Goal: Check status: Check status

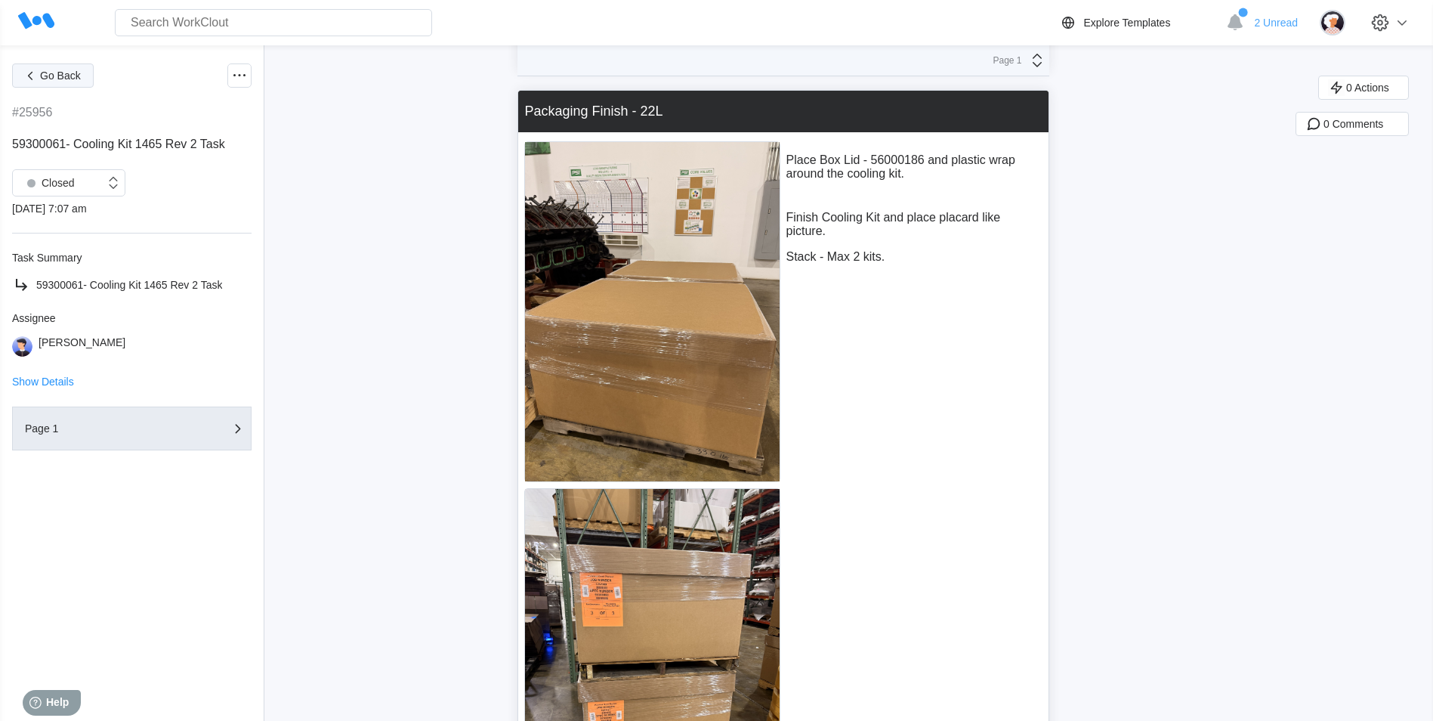
click at [50, 84] on button "Go Back" at bounding box center [53, 75] width 82 height 24
click at [47, 77] on span "Go Back" at bounding box center [60, 75] width 41 height 11
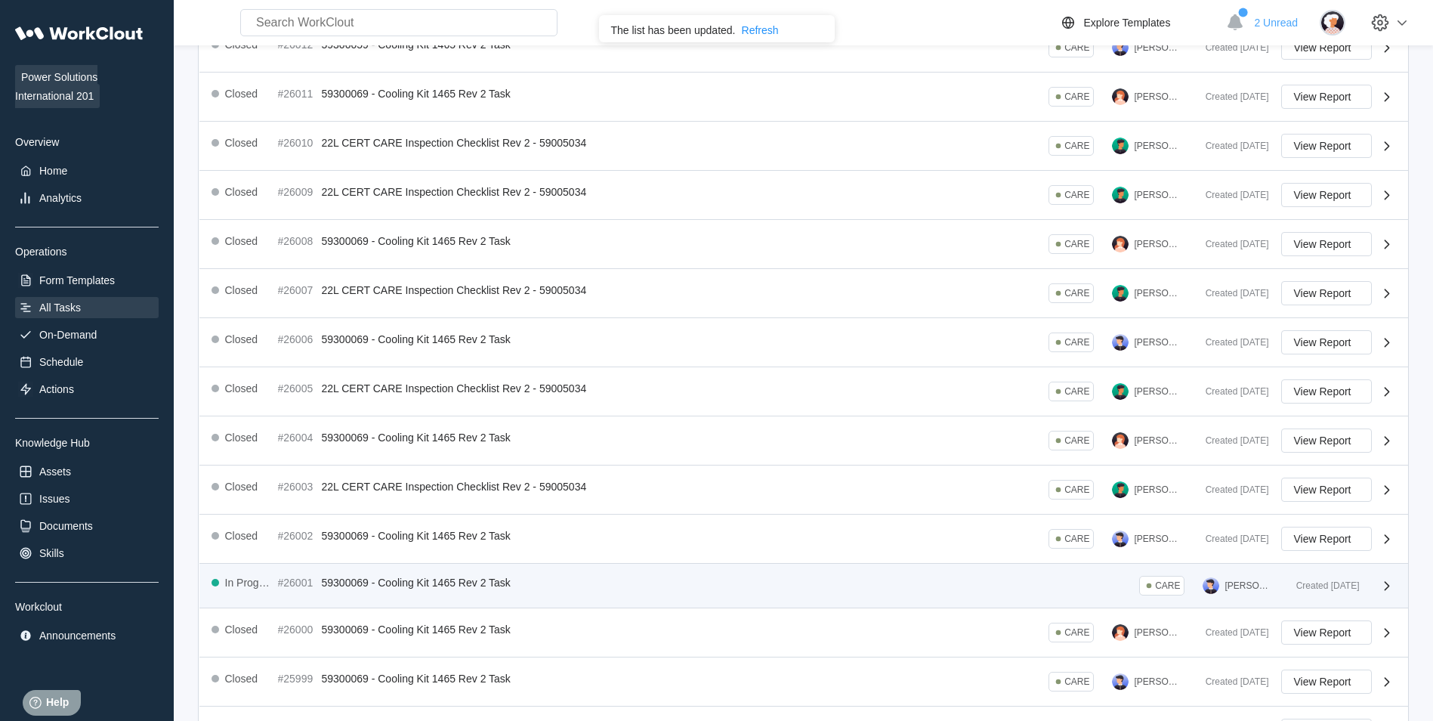
scroll to position [242, 0]
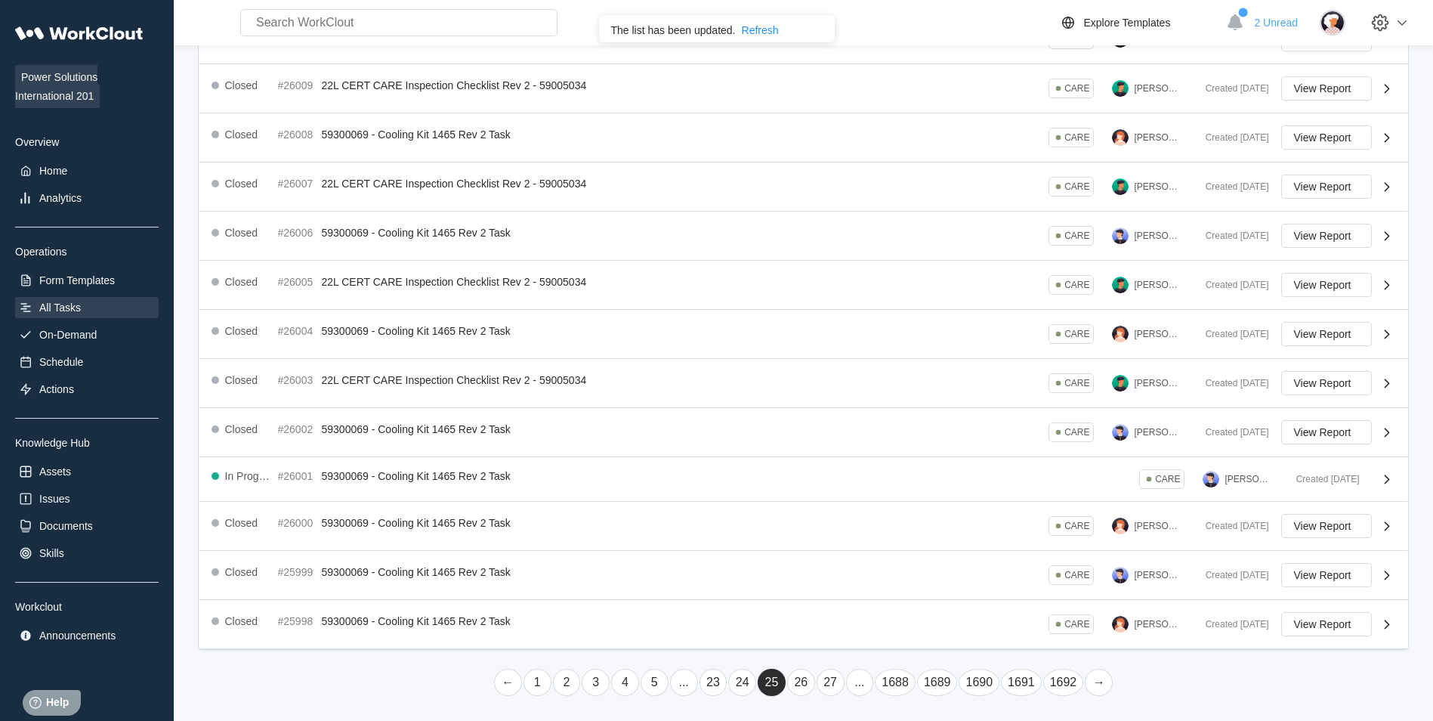
click at [733, 682] on link "24" at bounding box center [742, 681] width 28 height 27
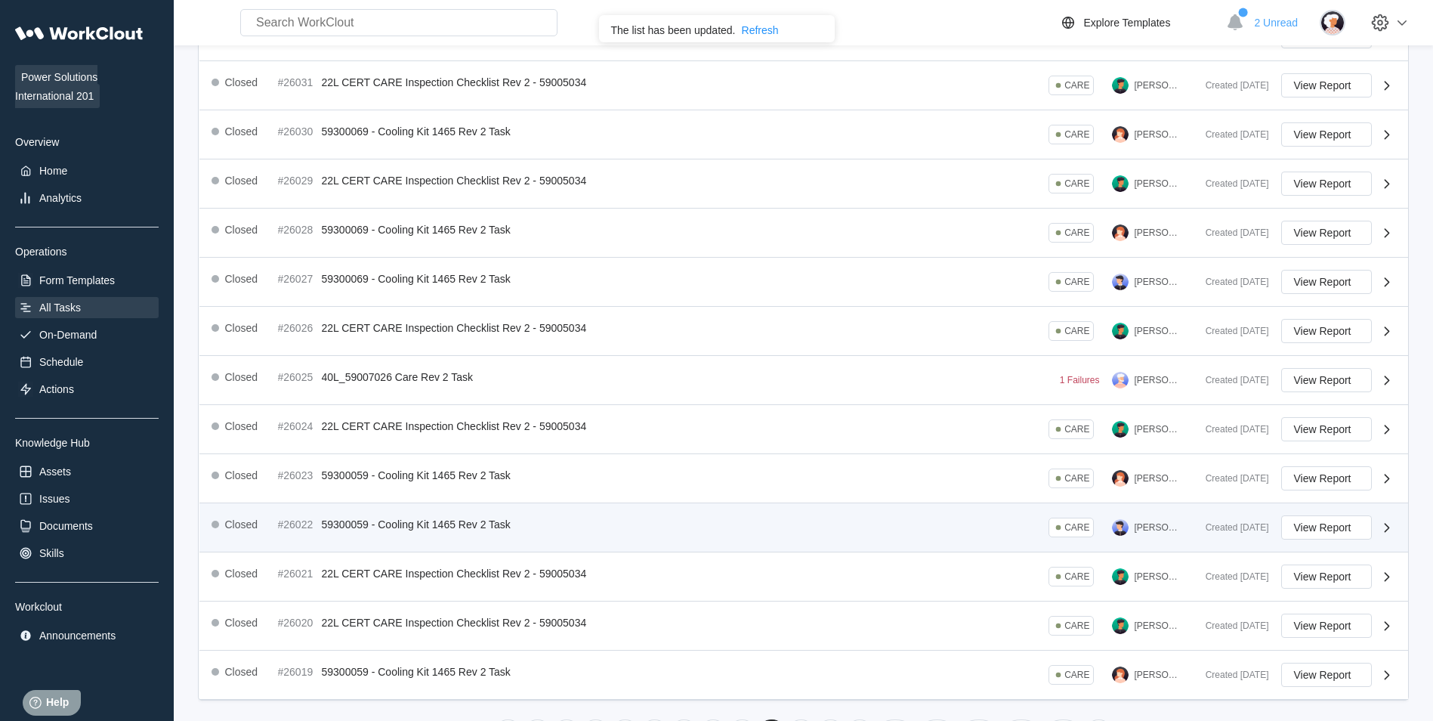
scroll to position [246, 0]
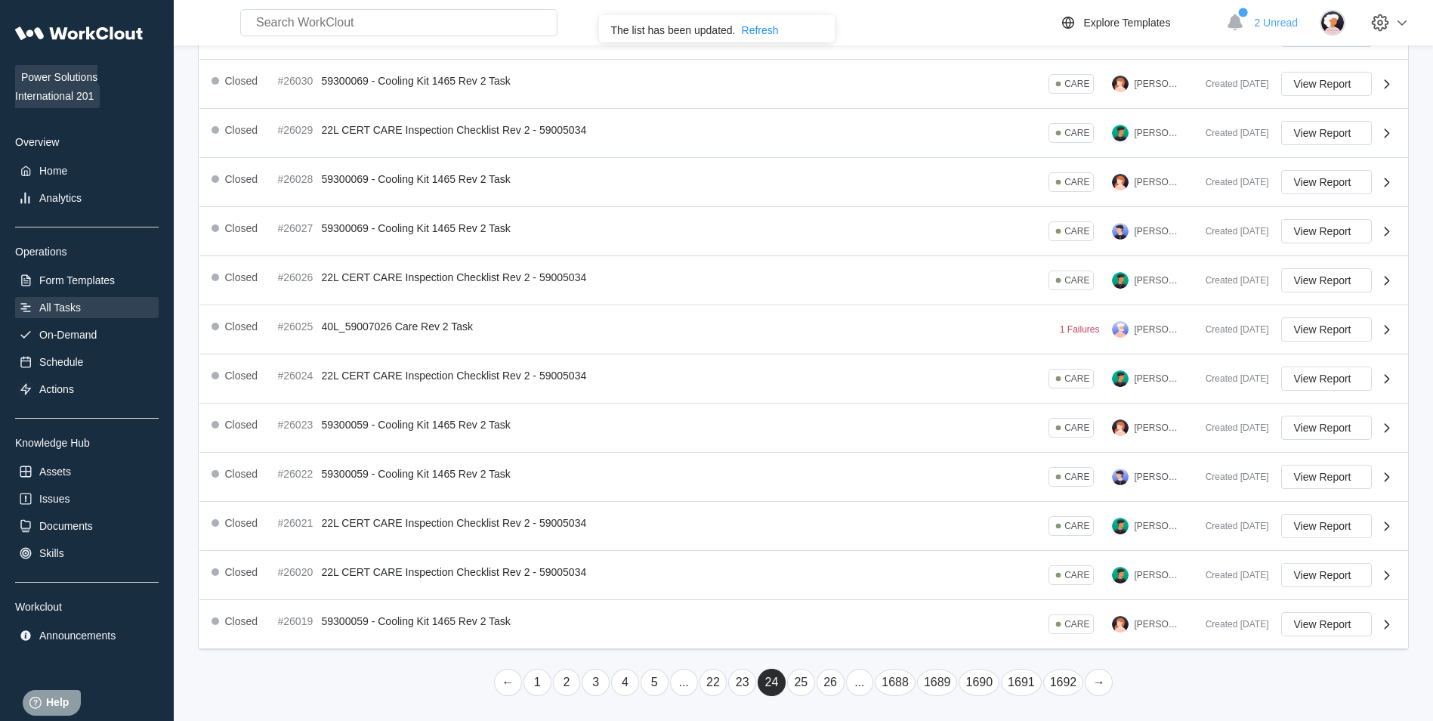
click at [708, 690] on link "22" at bounding box center [713, 681] width 28 height 27
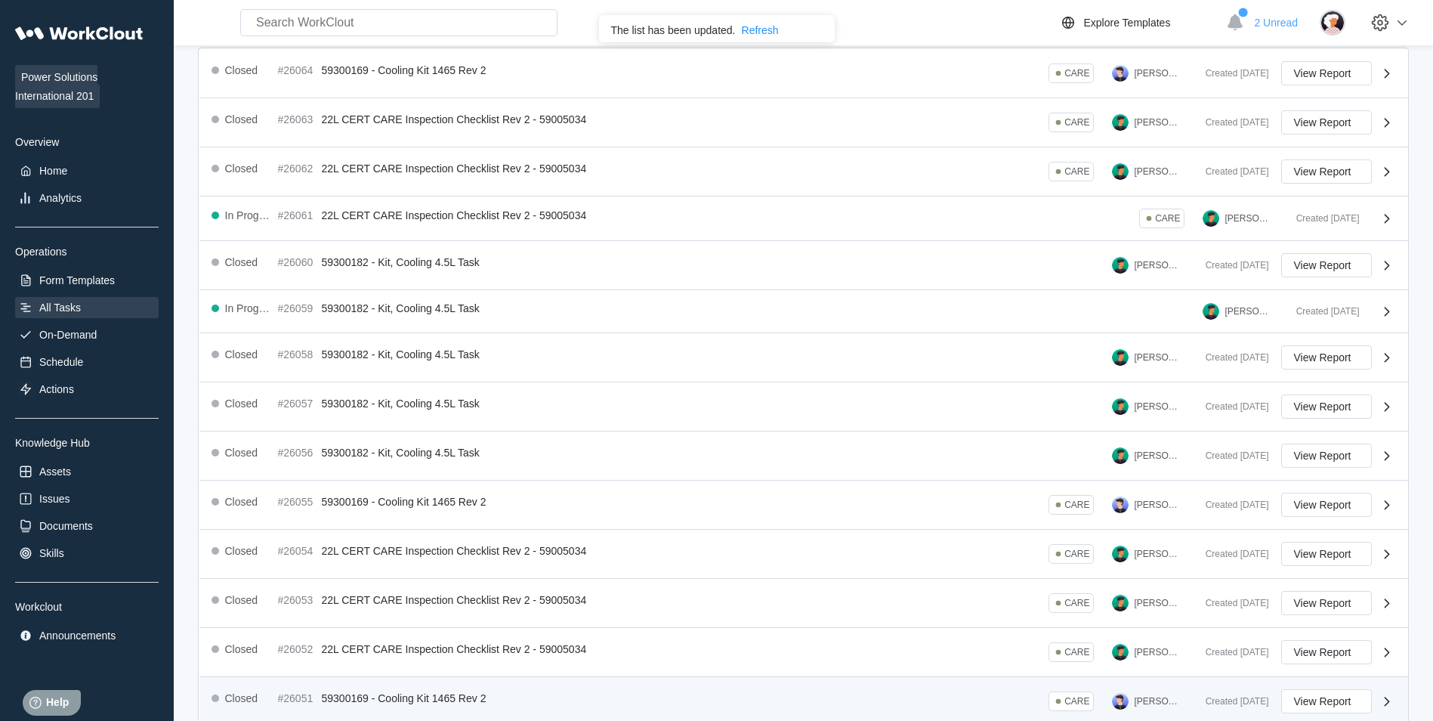
scroll to position [236, 0]
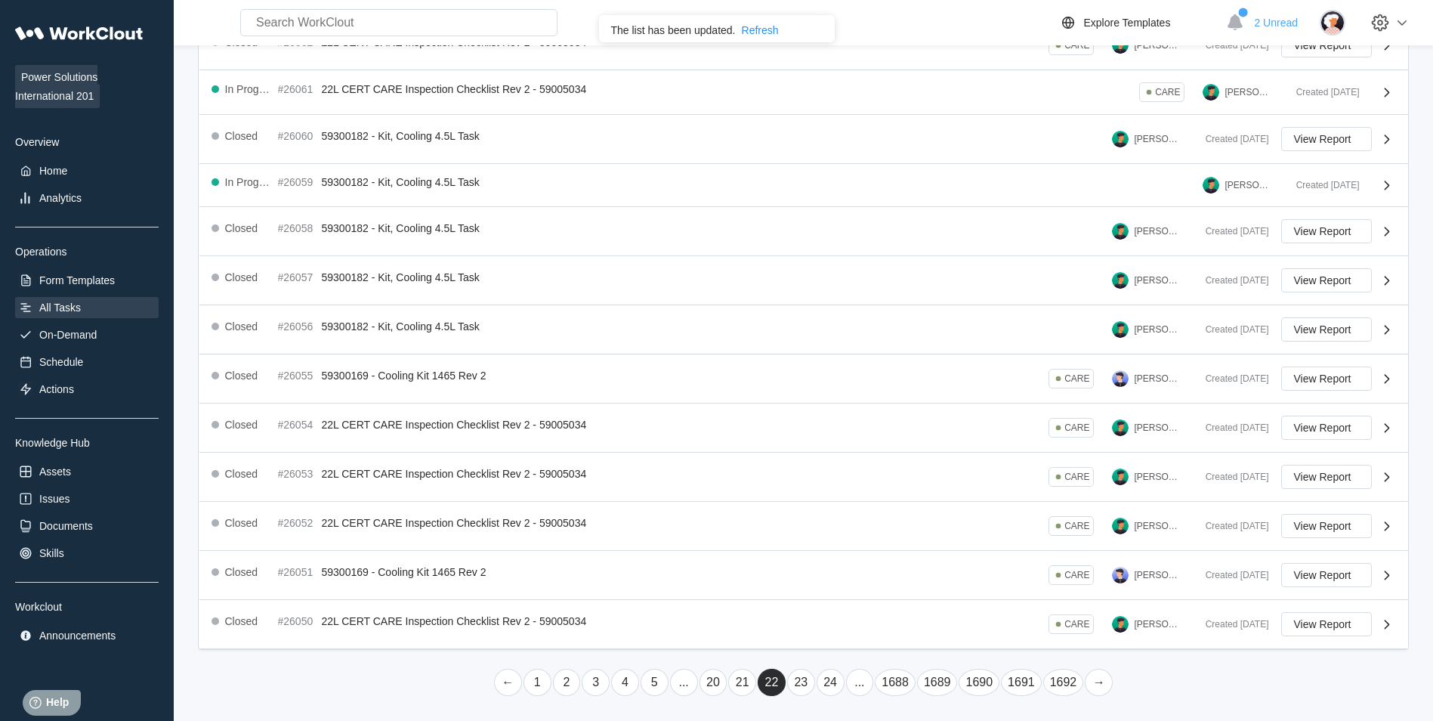
click at [751, 672] on link "21" at bounding box center [742, 681] width 28 height 27
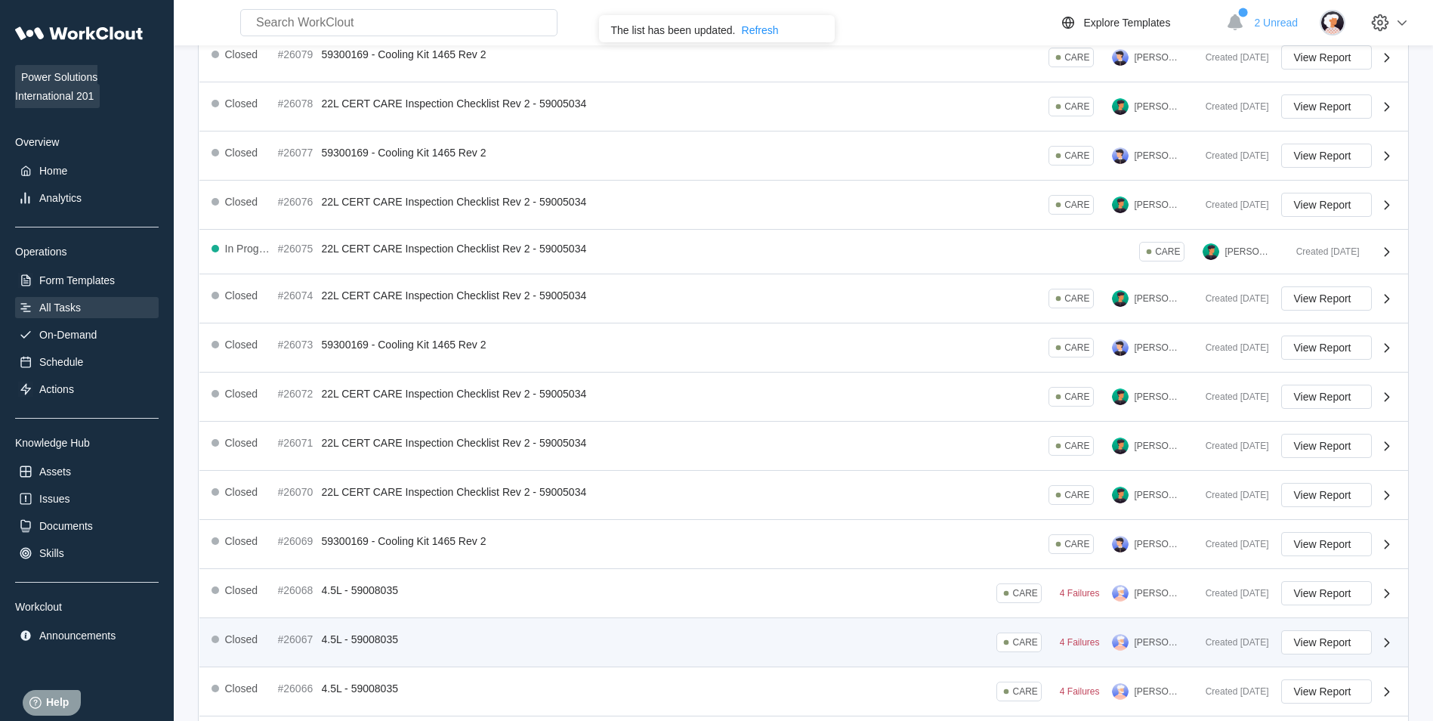
scroll to position [242, 0]
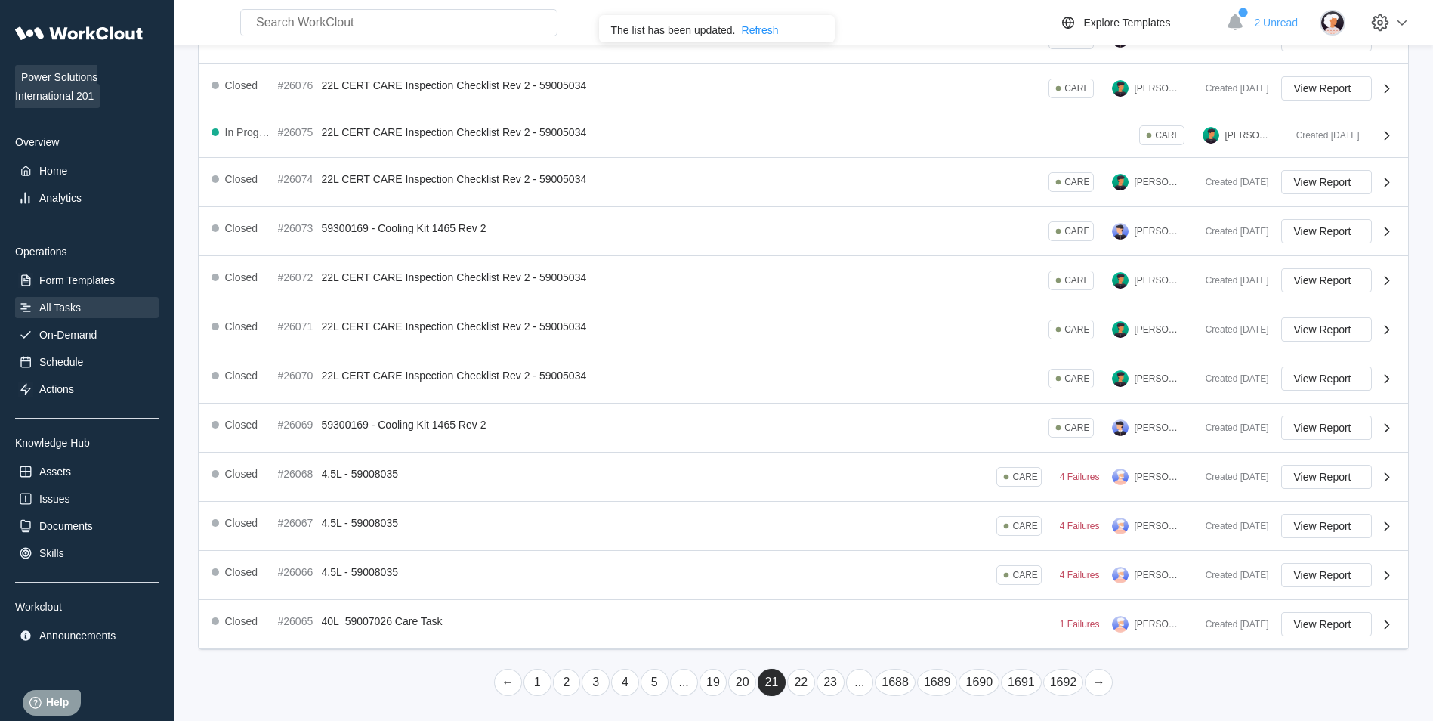
click at [733, 684] on link "20" at bounding box center [742, 681] width 28 height 27
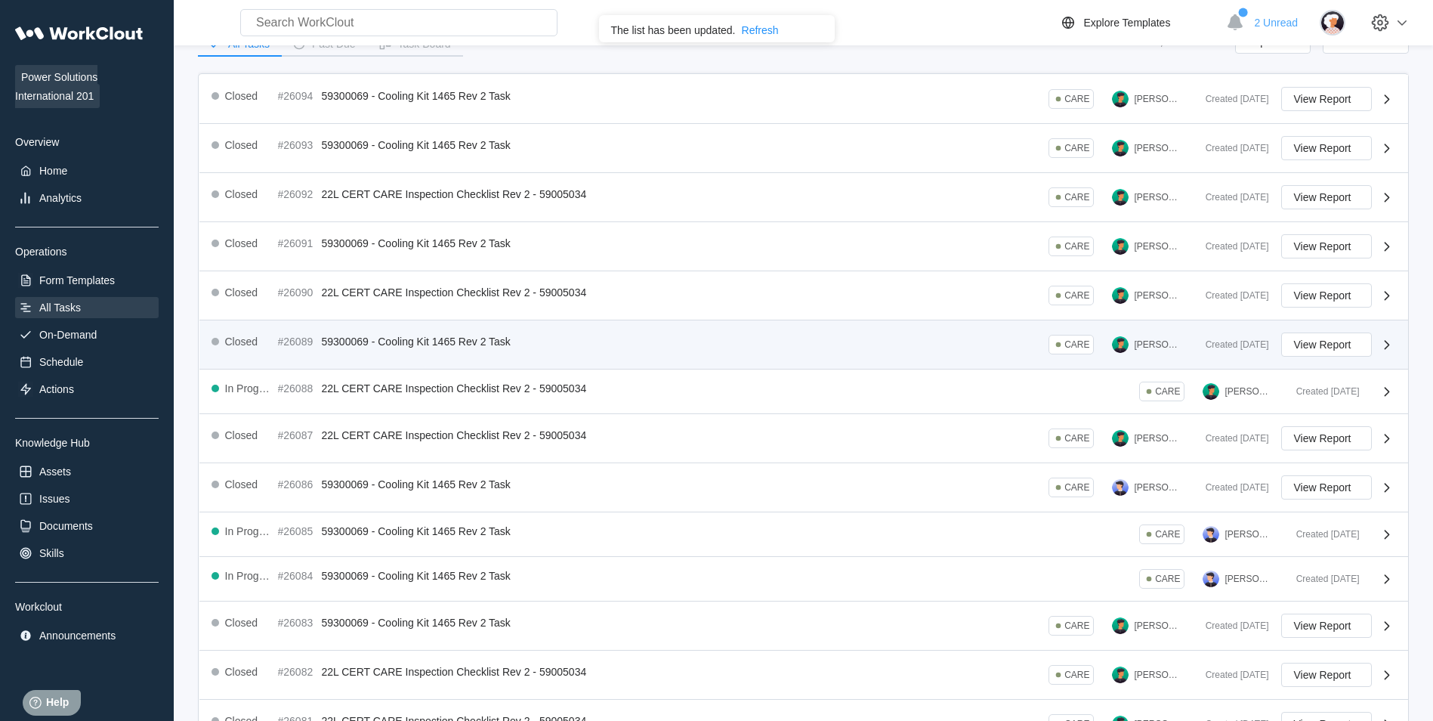
scroll to position [227, 0]
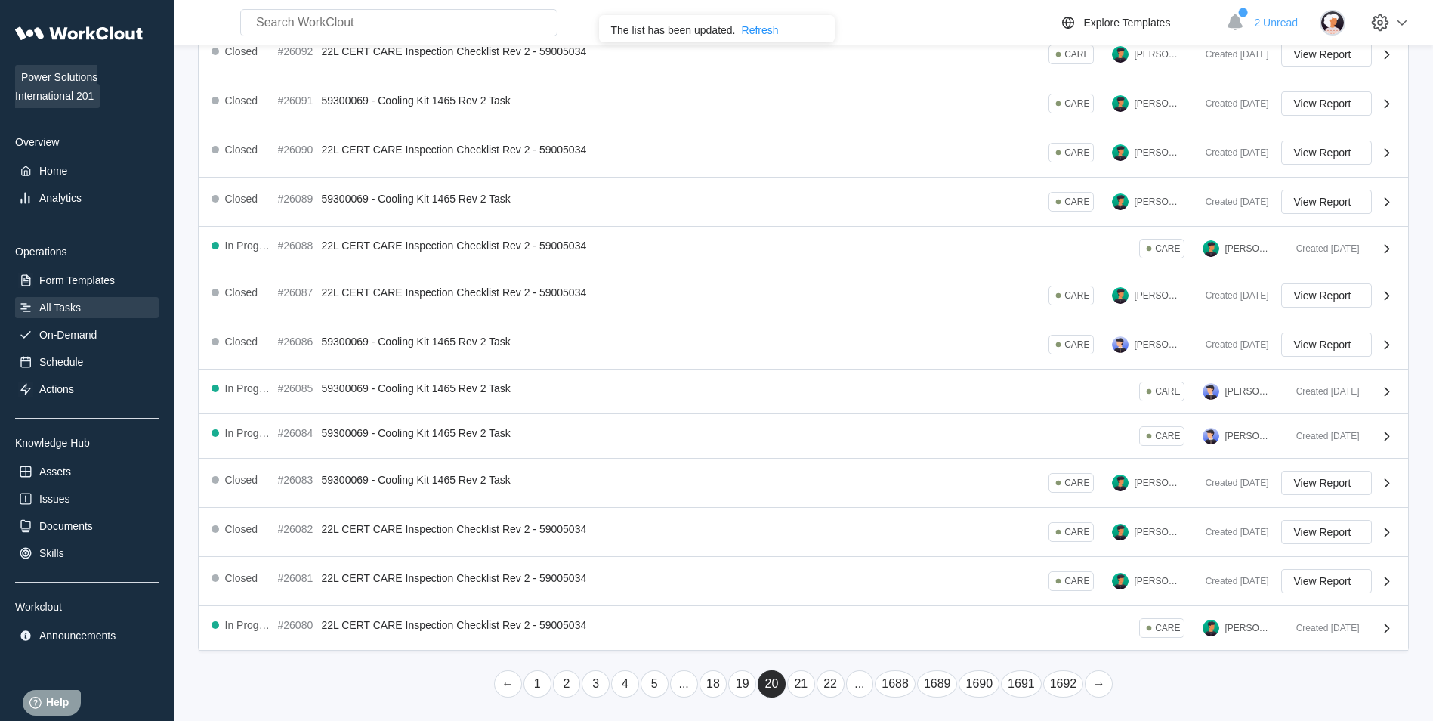
click at [745, 685] on link "19" at bounding box center [742, 683] width 28 height 27
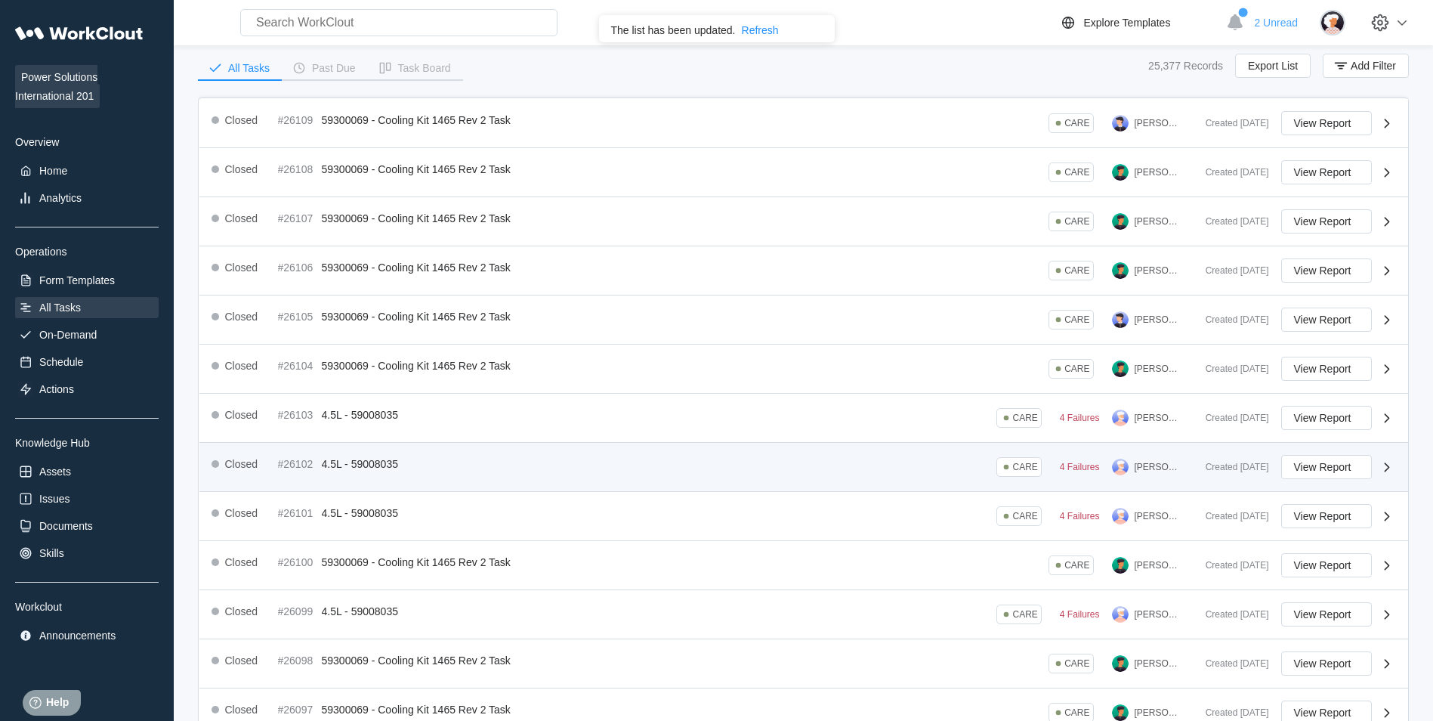
scroll to position [246, 0]
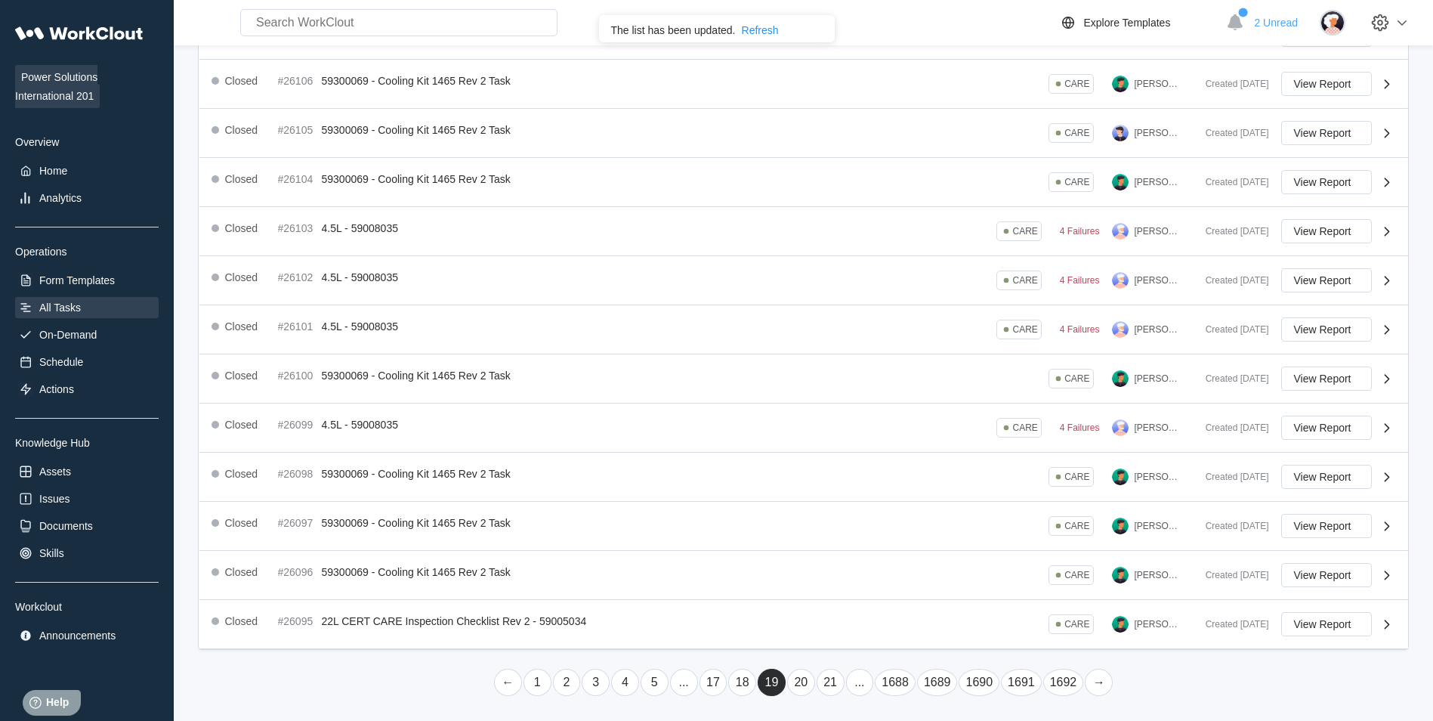
click at [804, 684] on link "20" at bounding box center [801, 681] width 28 height 27
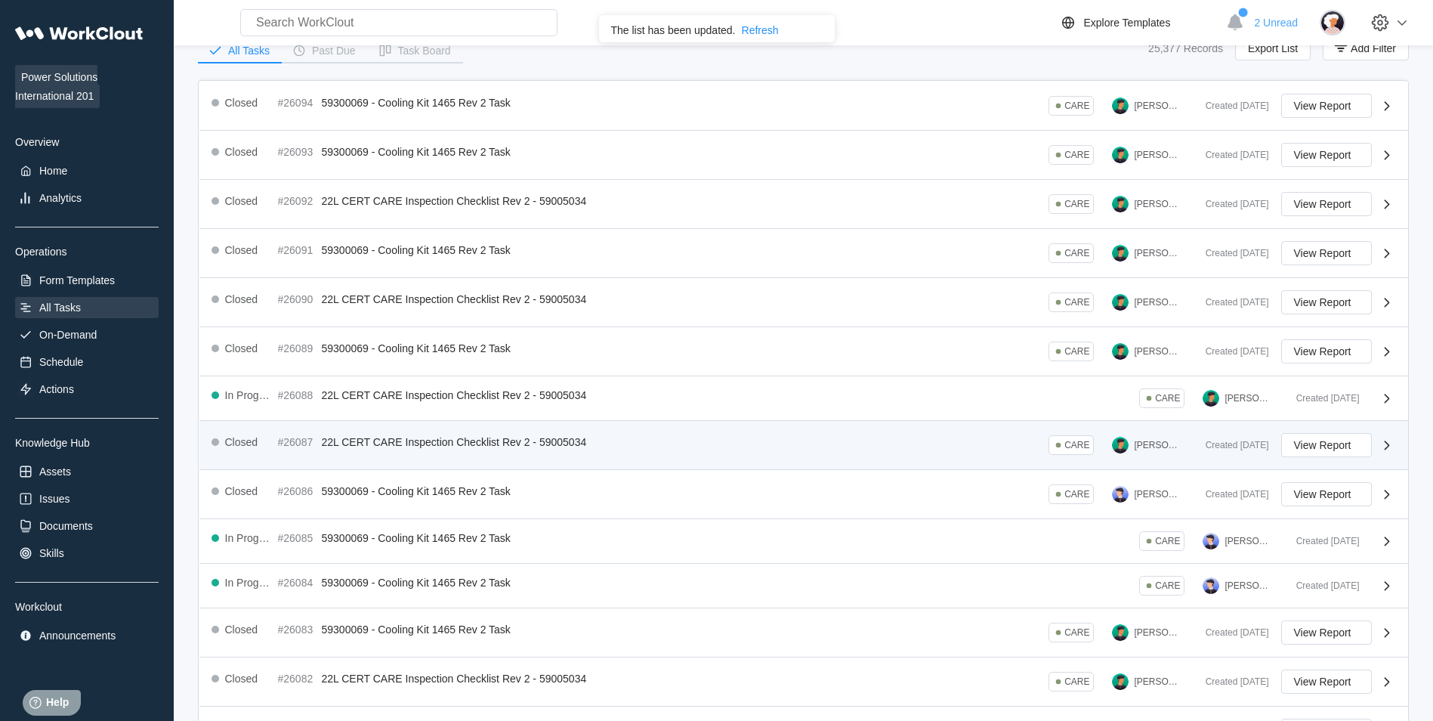
scroll to position [228, 0]
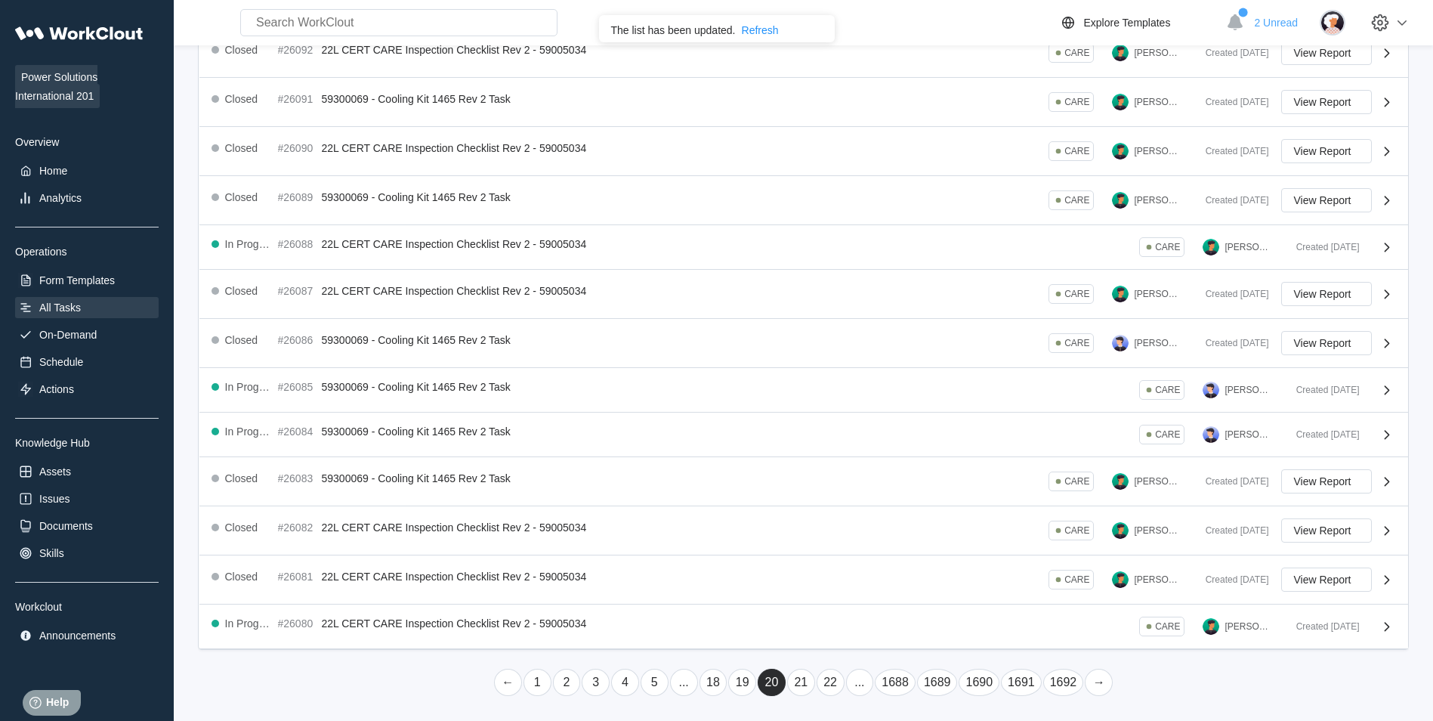
click at [810, 676] on link "21" at bounding box center [801, 681] width 28 height 27
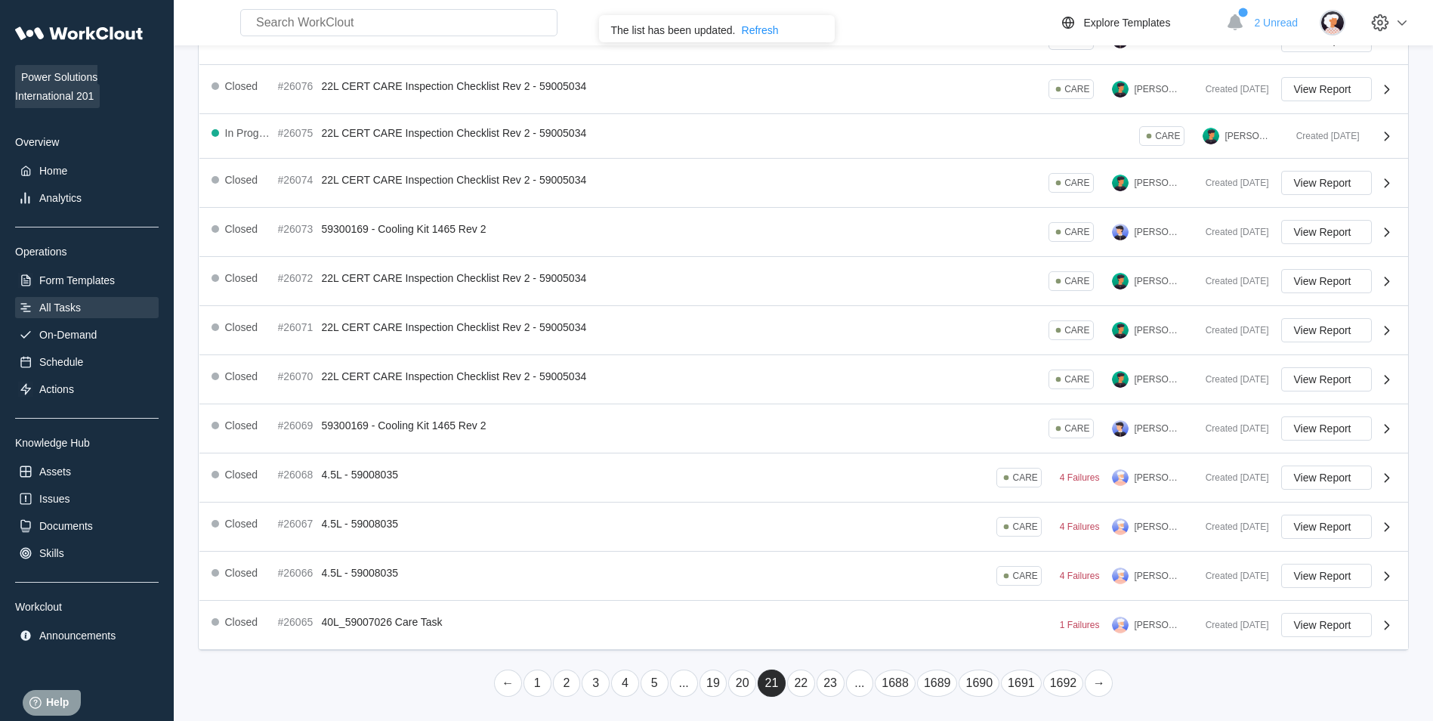
scroll to position [242, 0]
click at [739, 679] on link "20" at bounding box center [742, 681] width 28 height 27
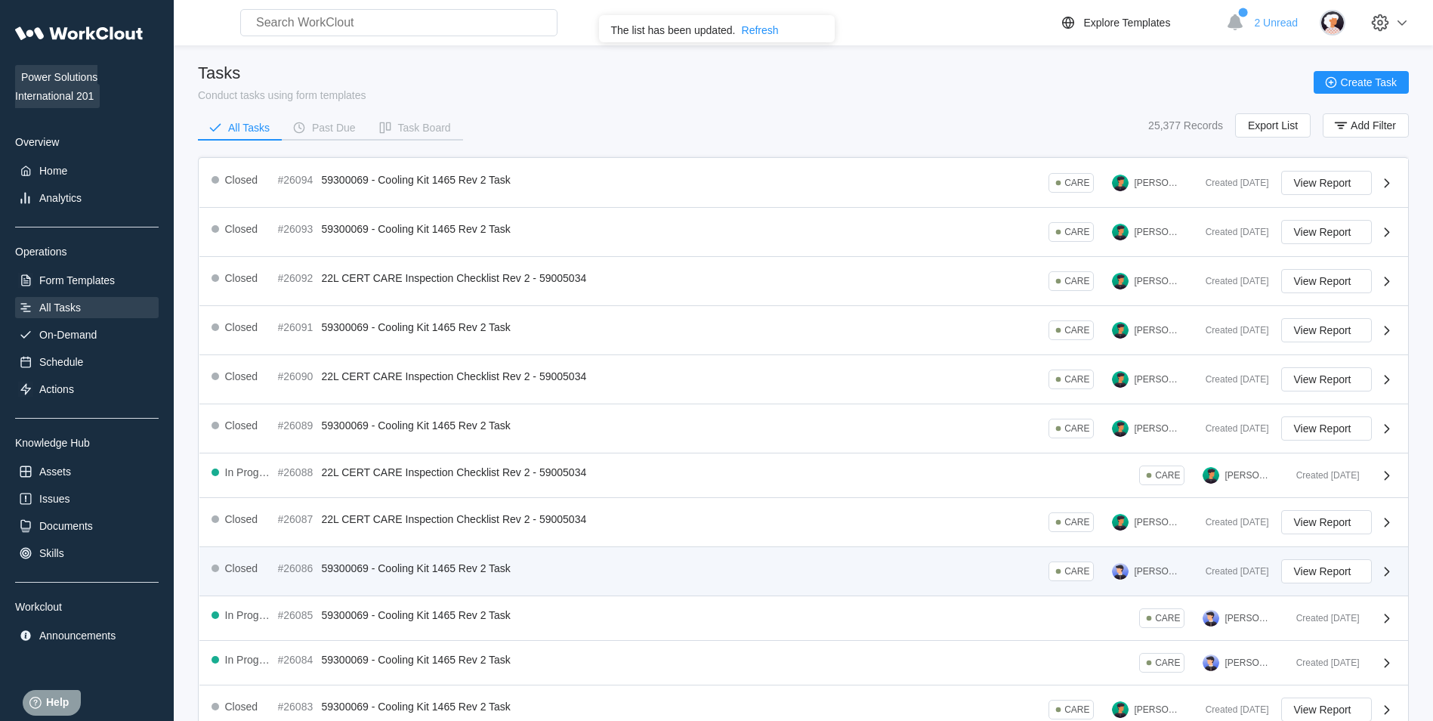
scroll to position [228, 0]
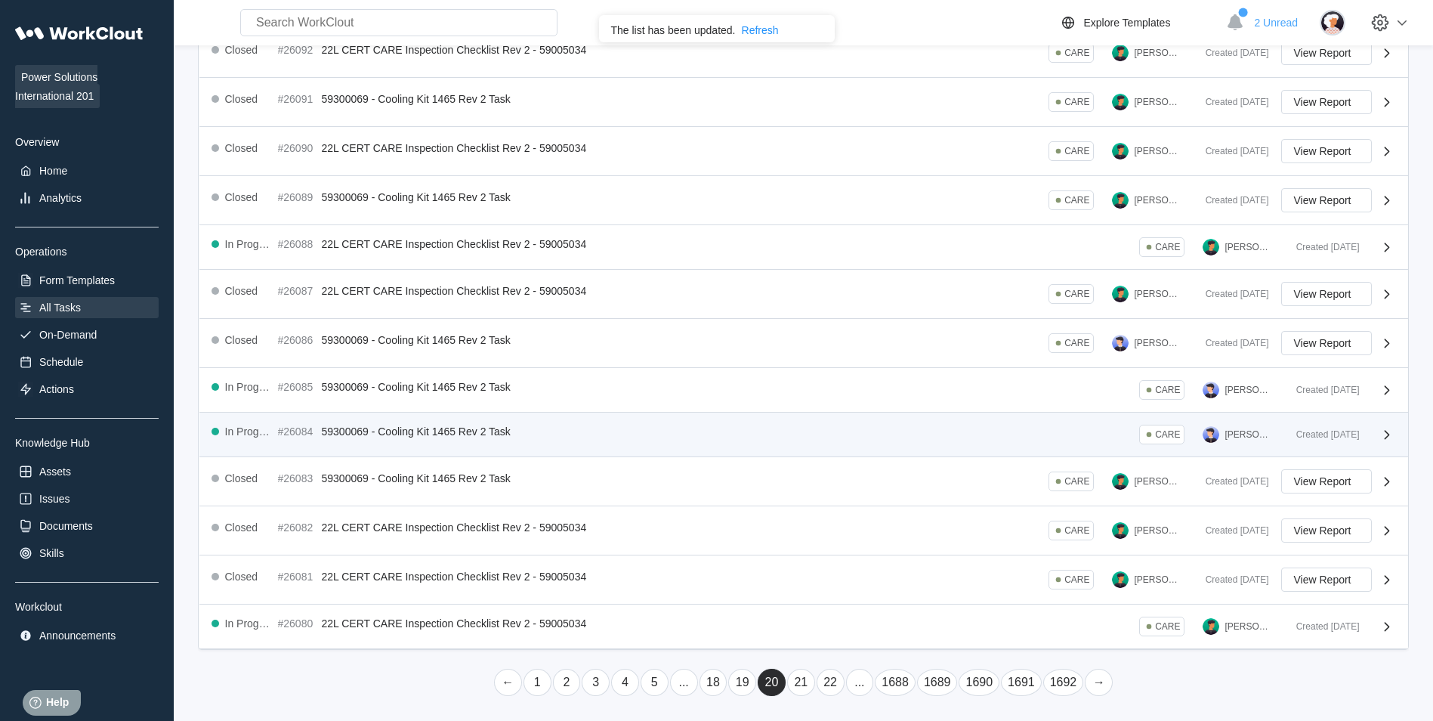
click at [811, 425] on div "In Progress #26084 59300069 - Cooling Kit 1465 Rev 2 Task CARE [PERSON_NAME]" at bounding box center [747, 434] width 1072 height 20
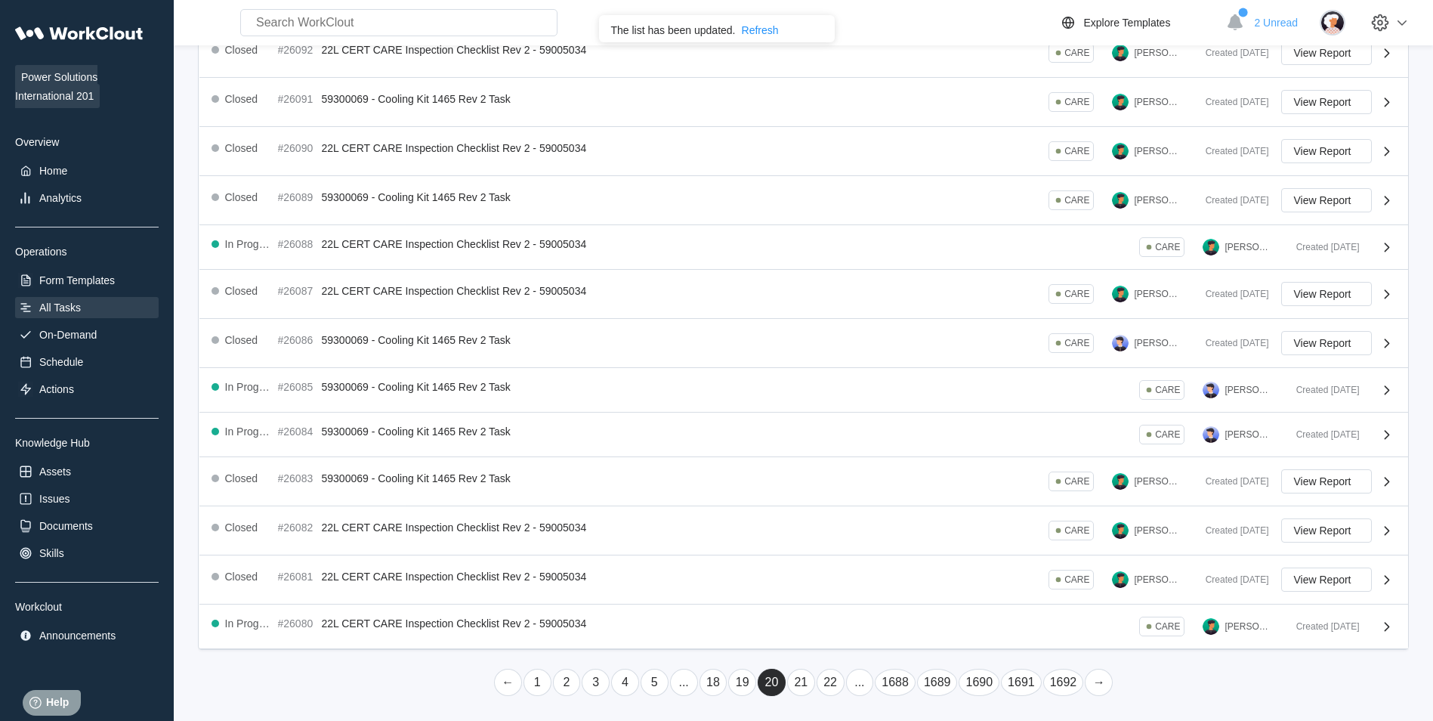
click at [767, 25] on div "Refresh" at bounding box center [760, 30] width 37 height 12
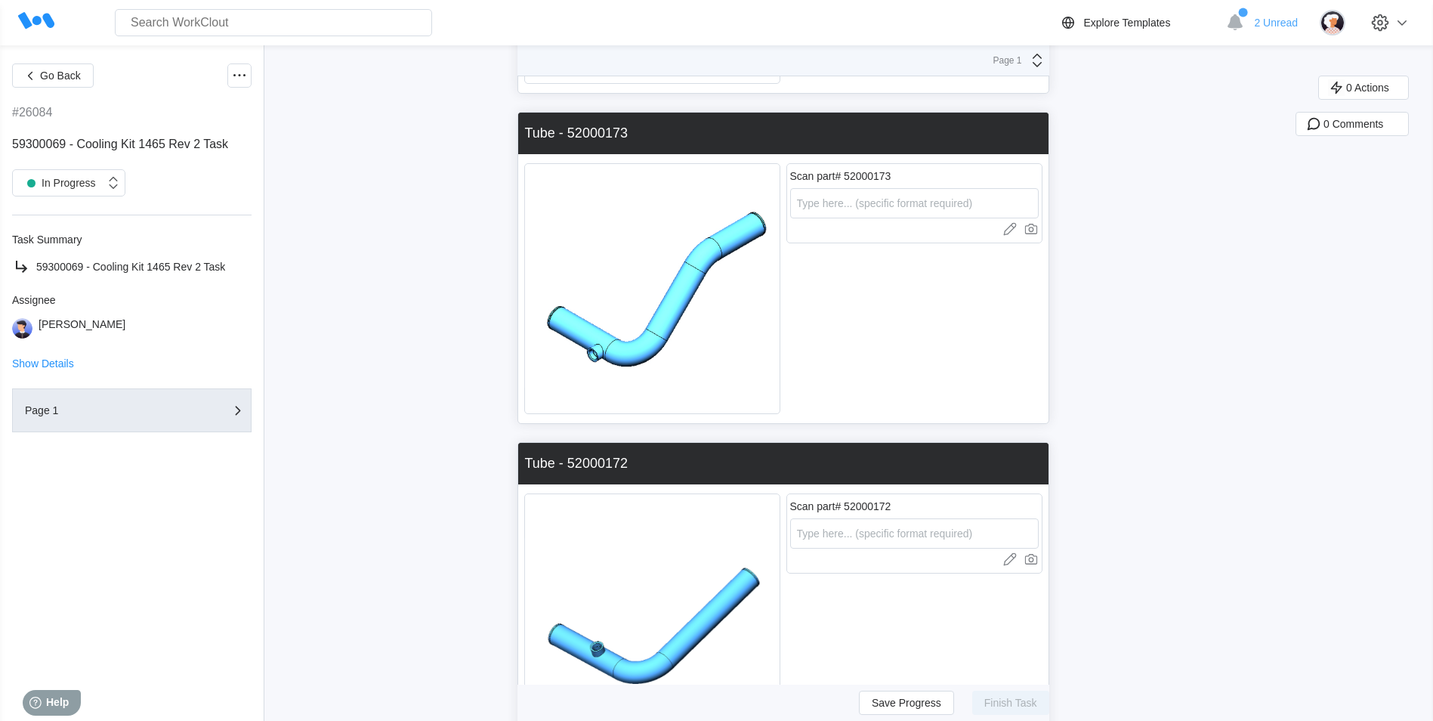
scroll to position [2266, 0]
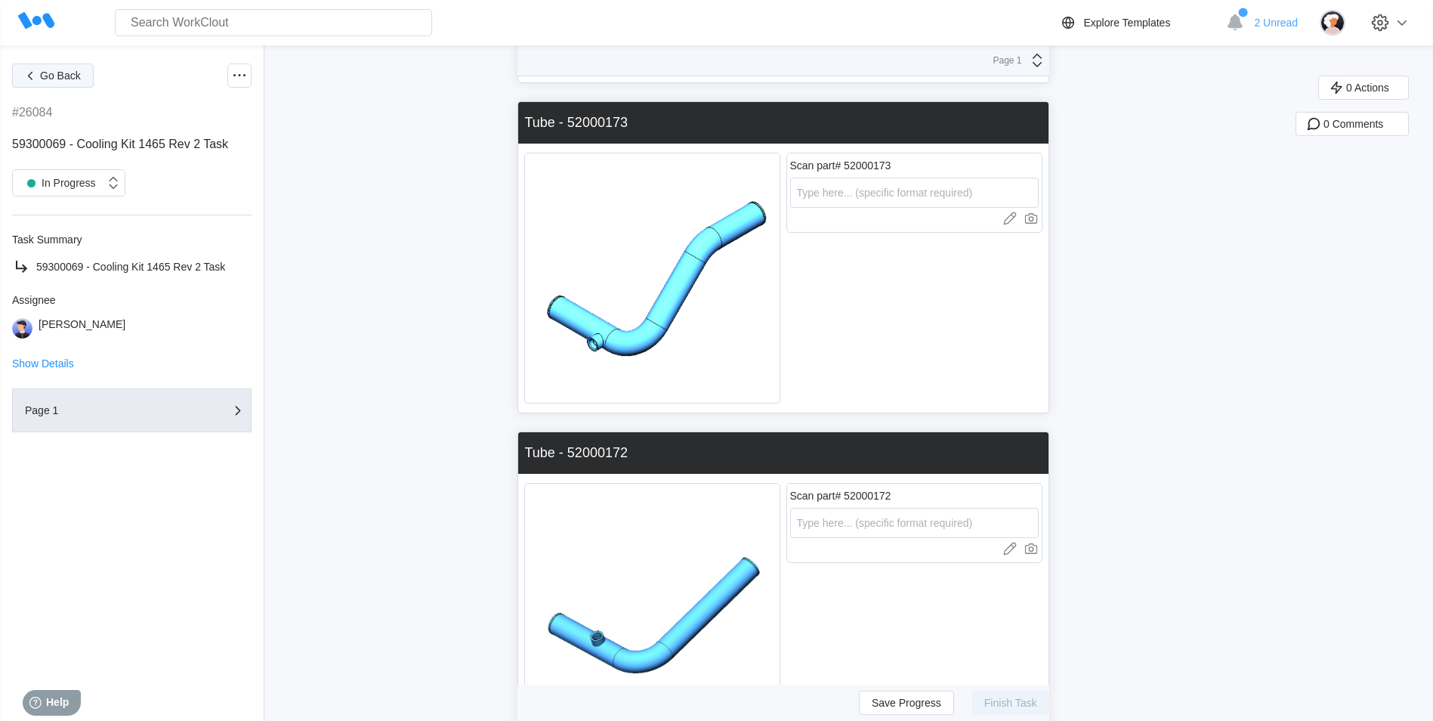
click at [50, 80] on span "Go Back" at bounding box center [60, 75] width 41 height 11
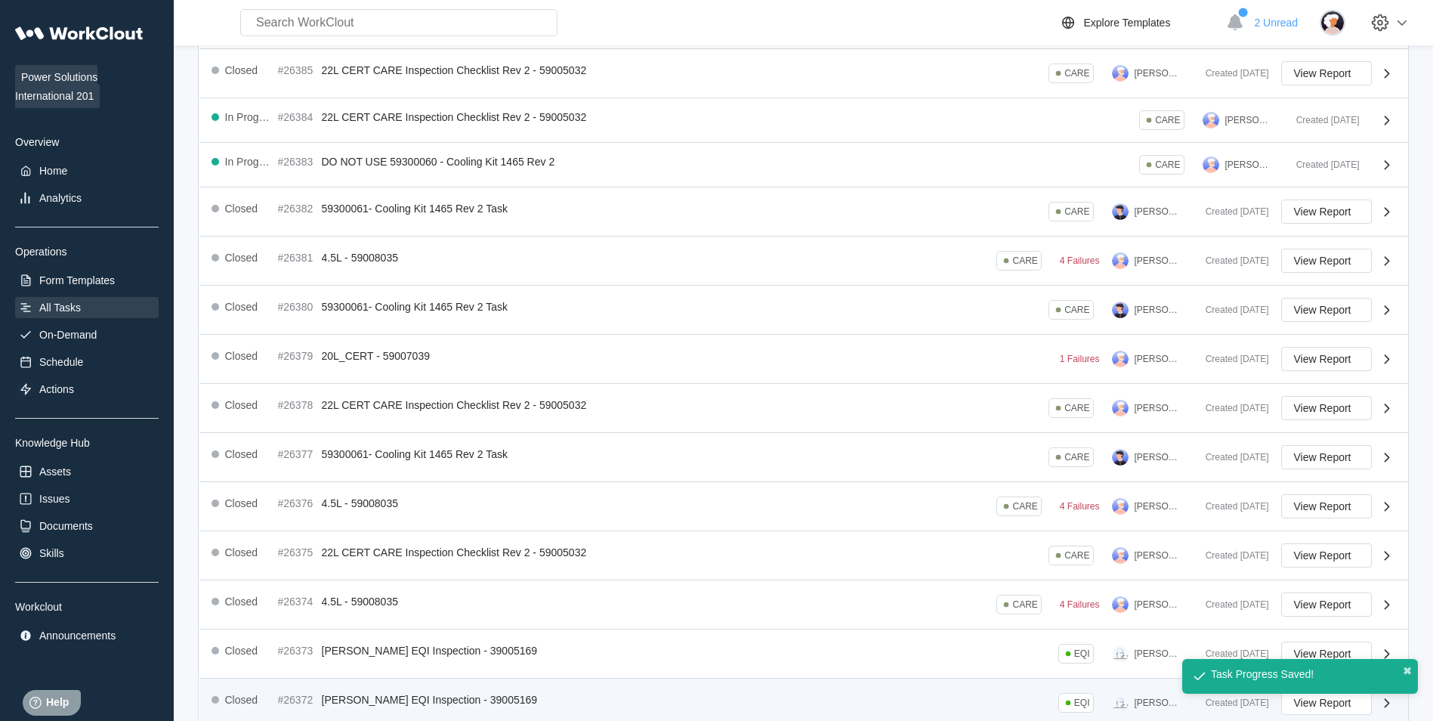
scroll to position [233, 0]
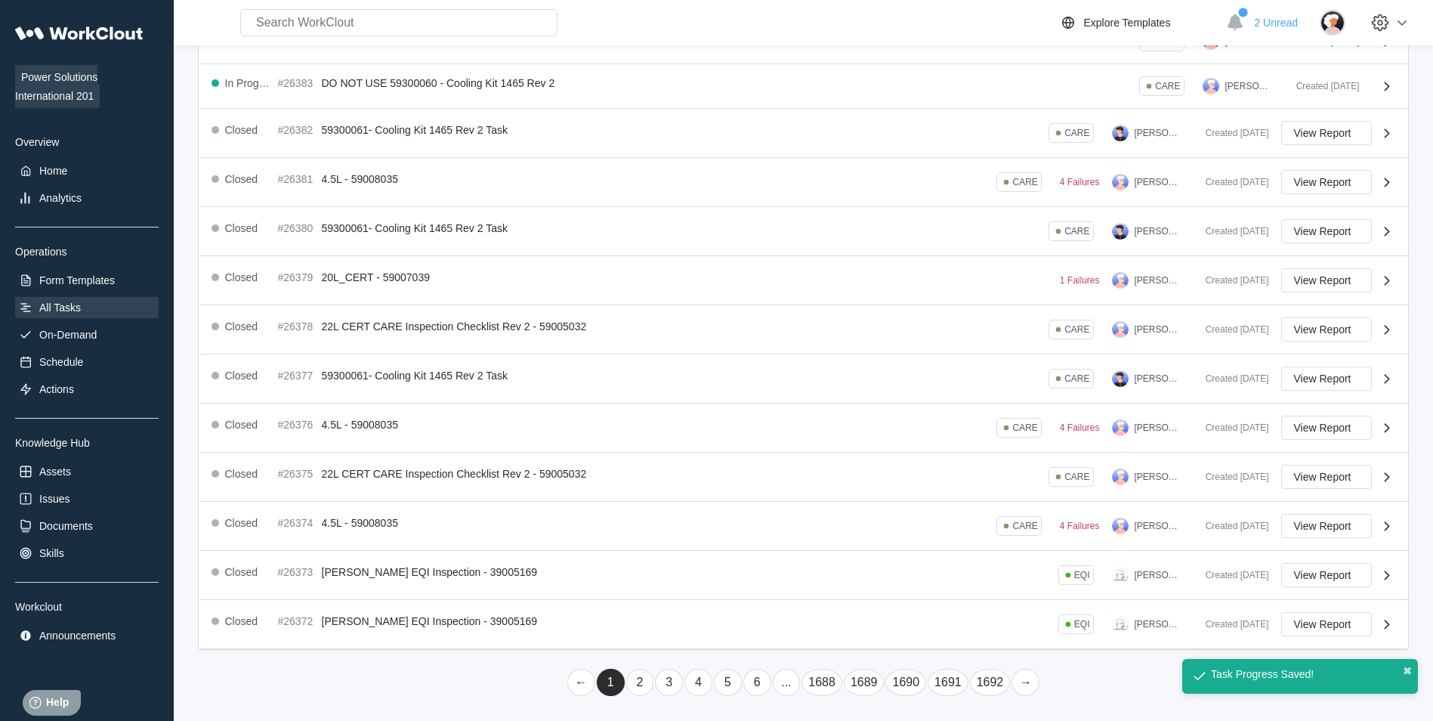
click at [784, 684] on link "..." at bounding box center [787, 681] width 28 height 27
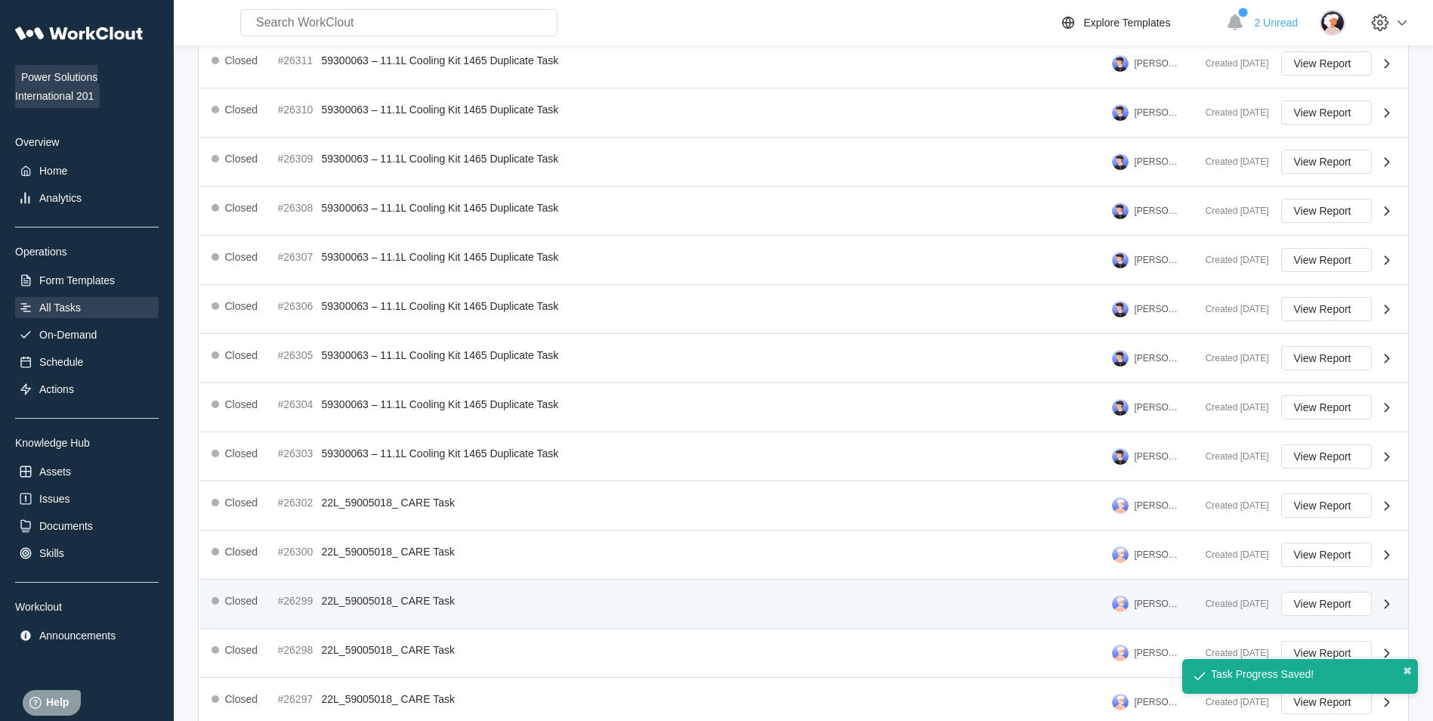
scroll to position [246, 0]
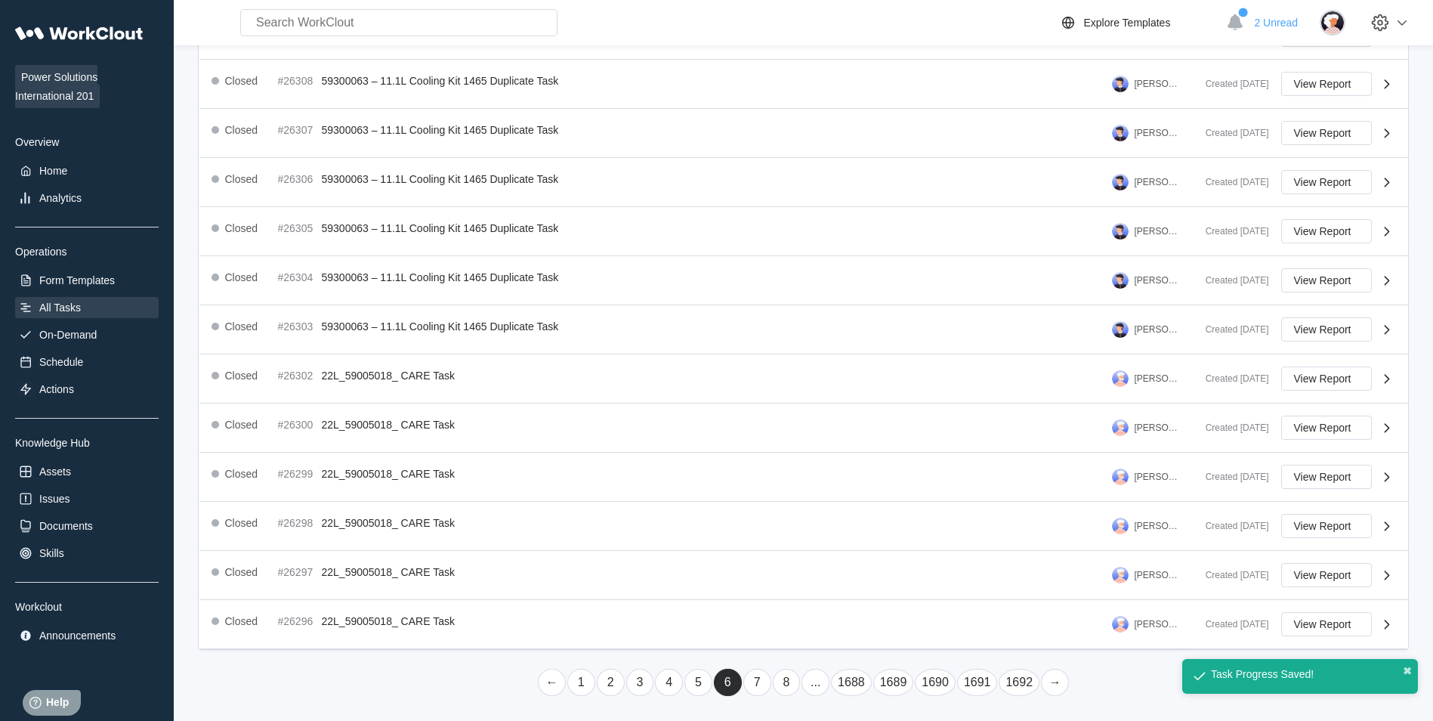
click at [805, 683] on link "..." at bounding box center [815, 681] width 28 height 27
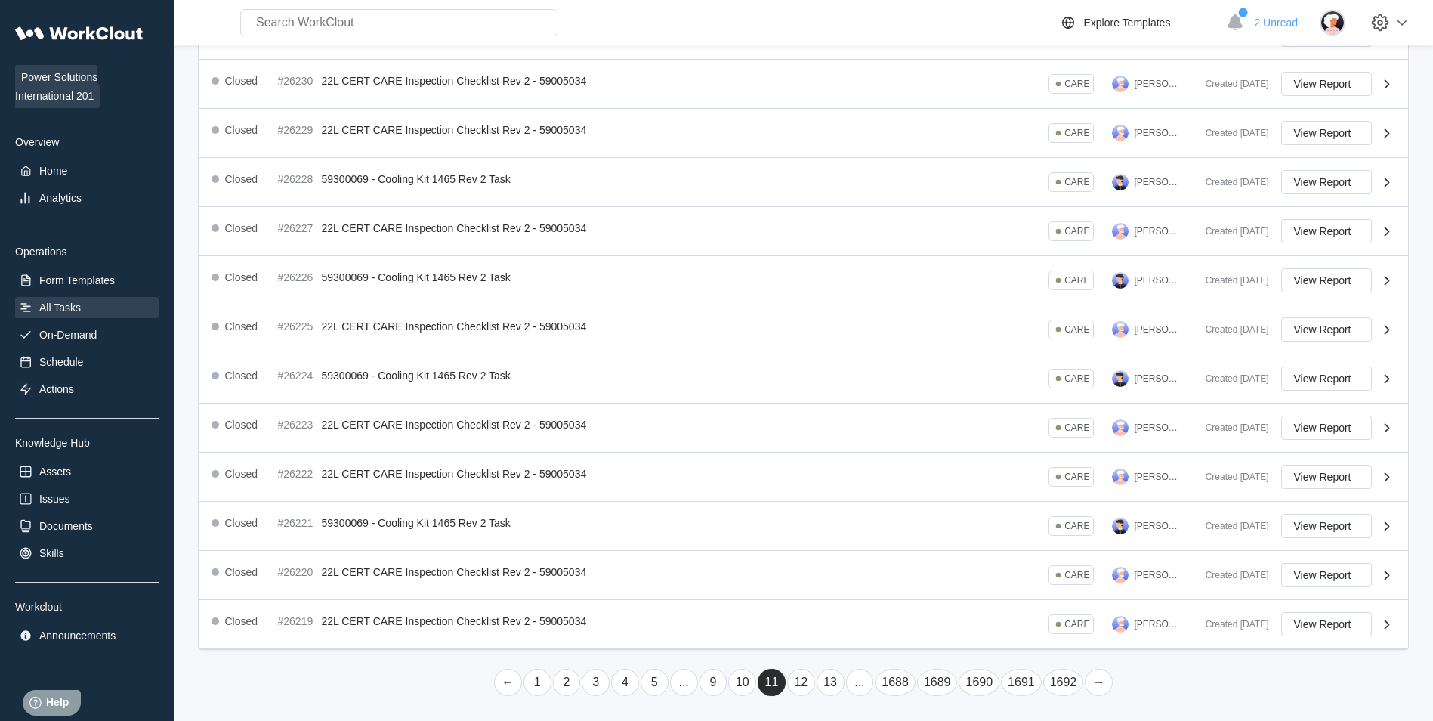
click at [854, 675] on link "..." at bounding box center [860, 681] width 28 height 27
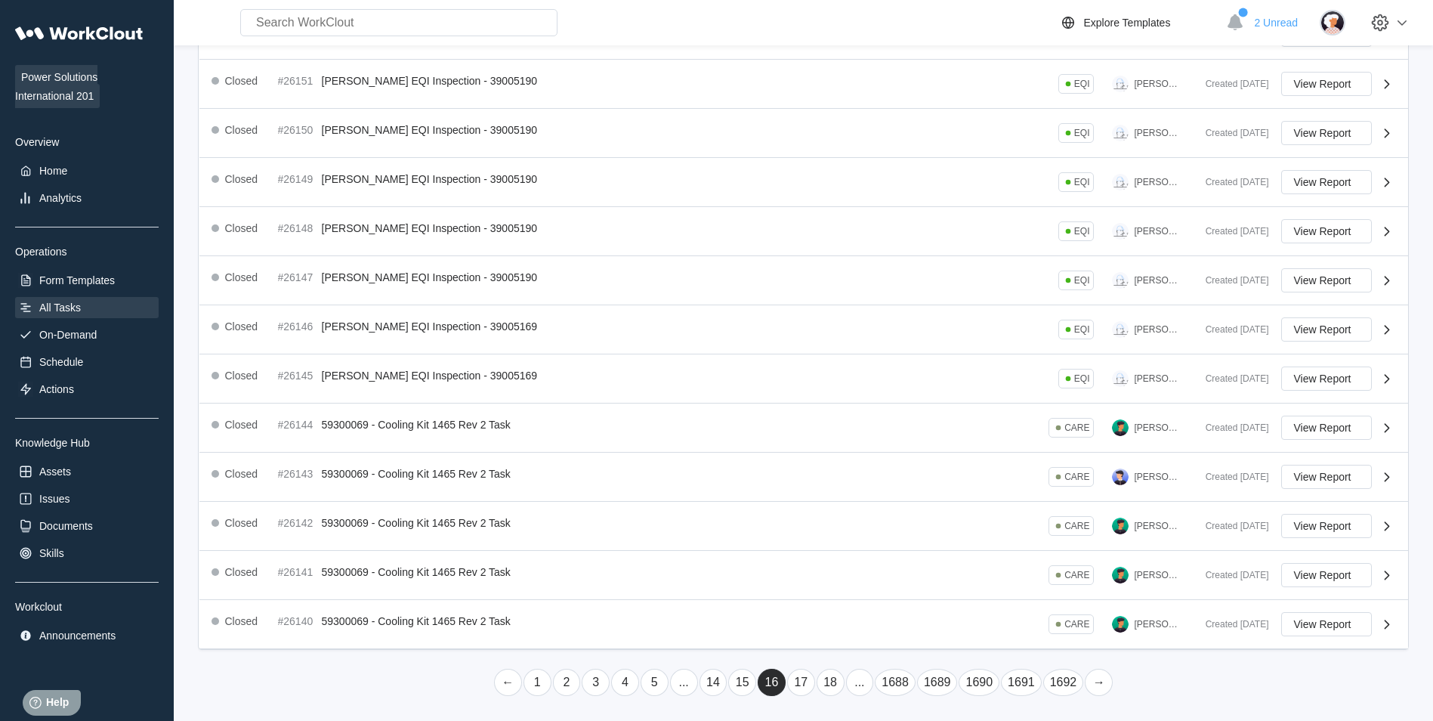
click at [856, 684] on link "..." at bounding box center [860, 681] width 28 height 27
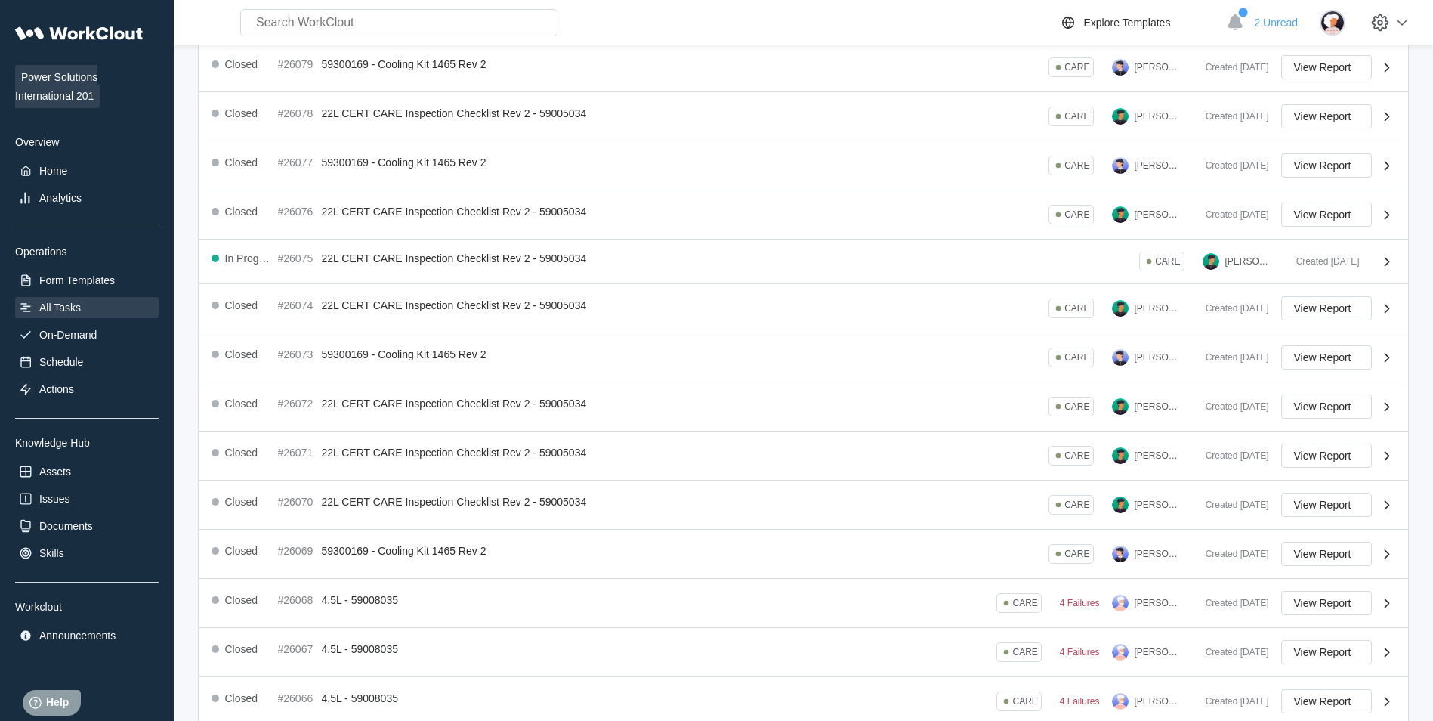
scroll to position [242, 0]
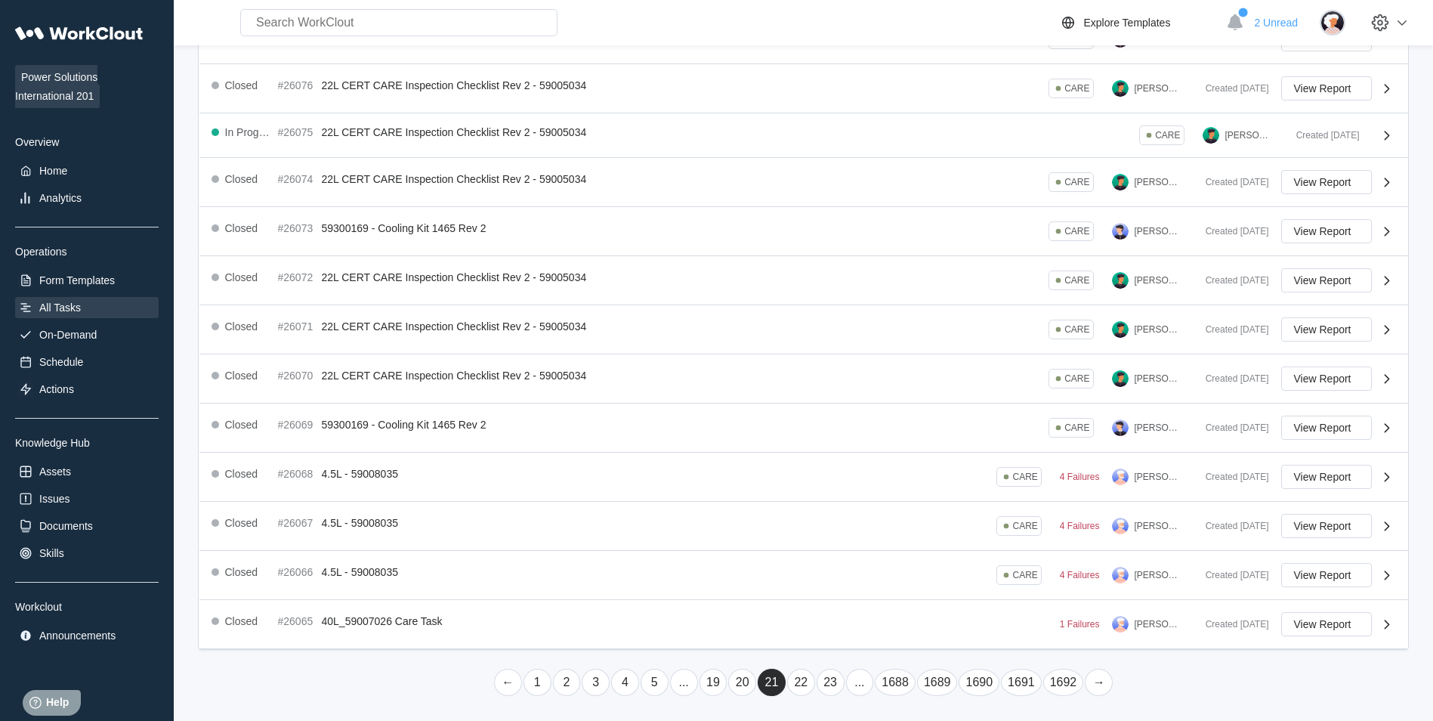
click at [737, 684] on link "20" at bounding box center [742, 681] width 28 height 27
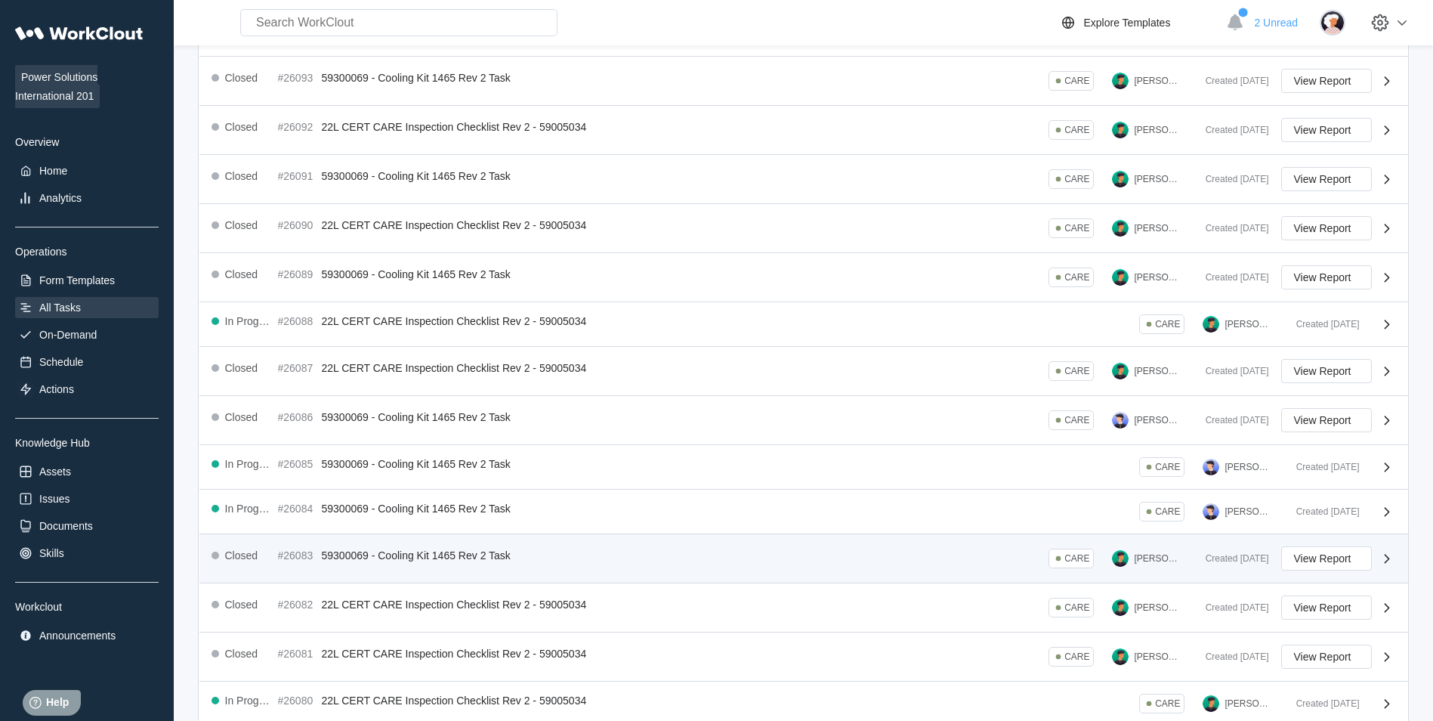
scroll to position [228, 0]
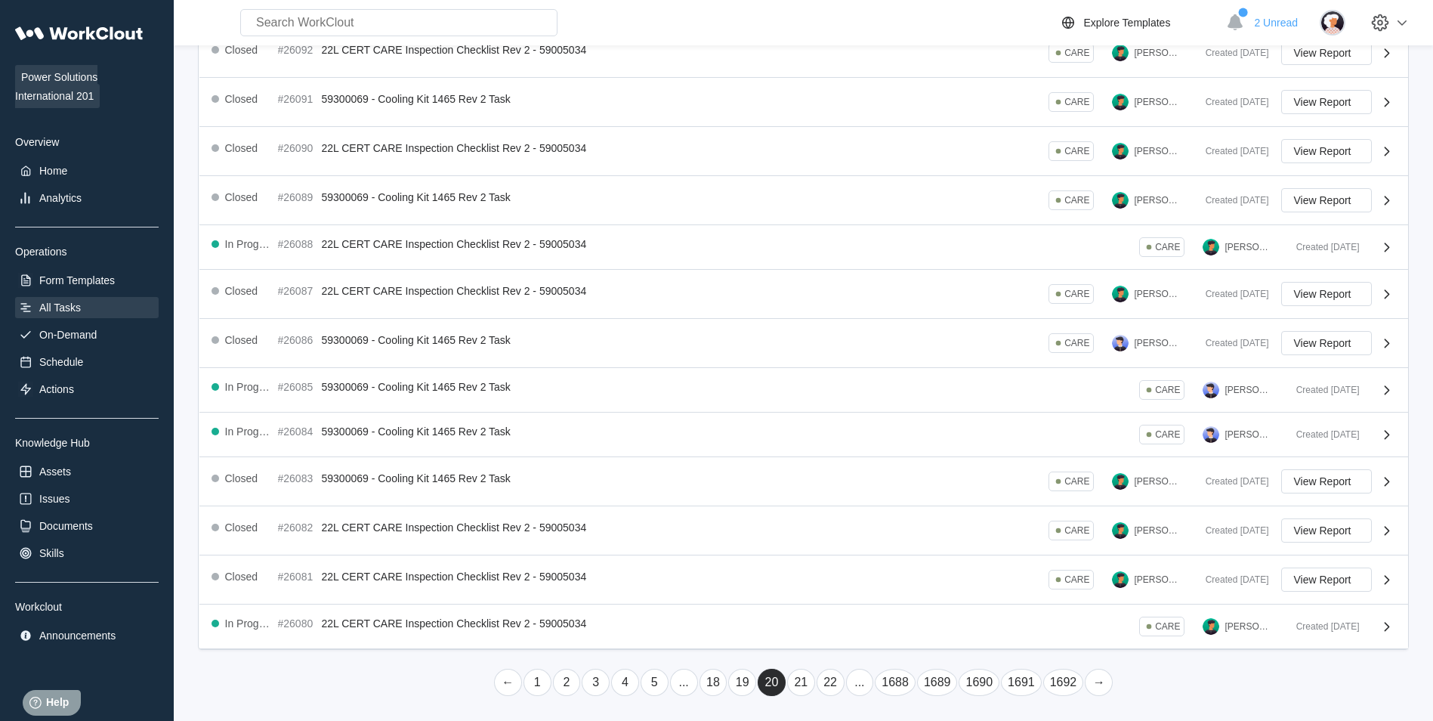
click at [797, 668] on li "21" at bounding box center [800, 682] width 29 height 29
click at [801, 679] on link "21" at bounding box center [801, 681] width 28 height 27
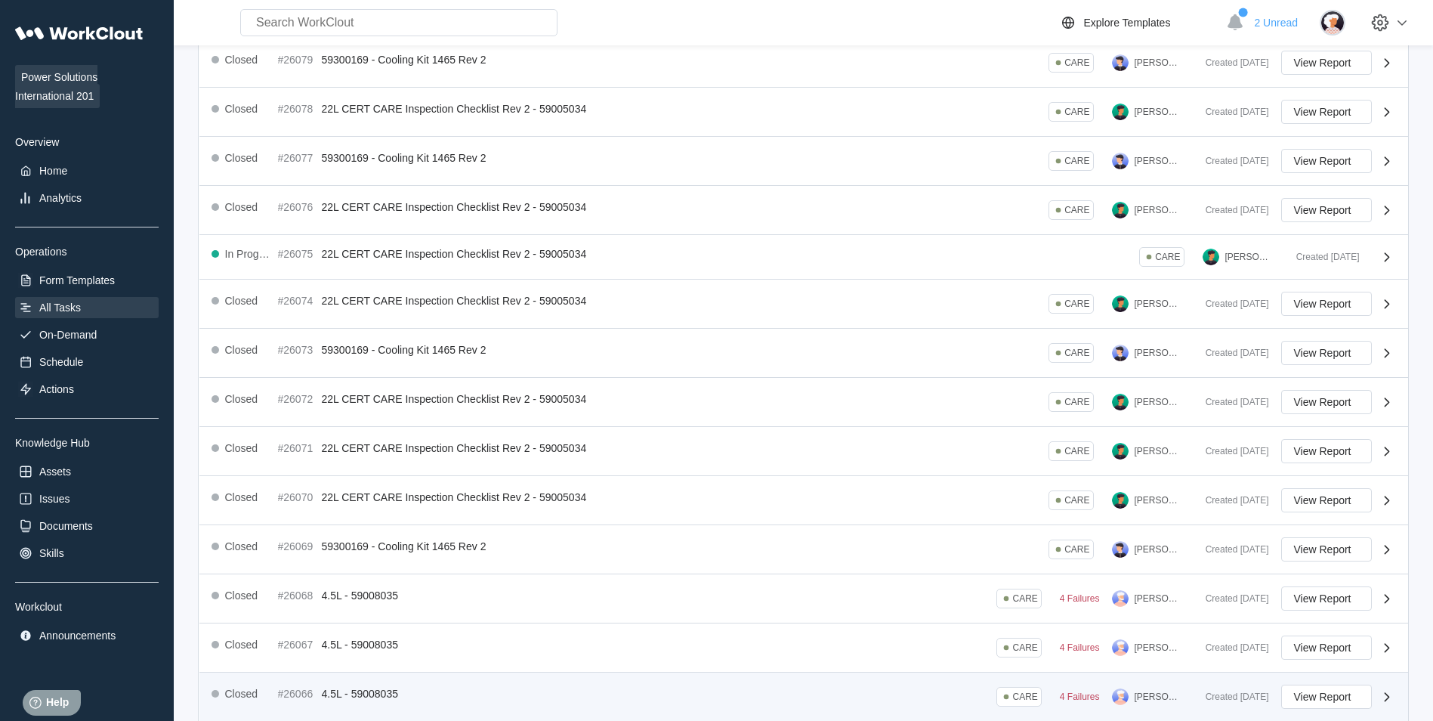
scroll to position [242, 0]
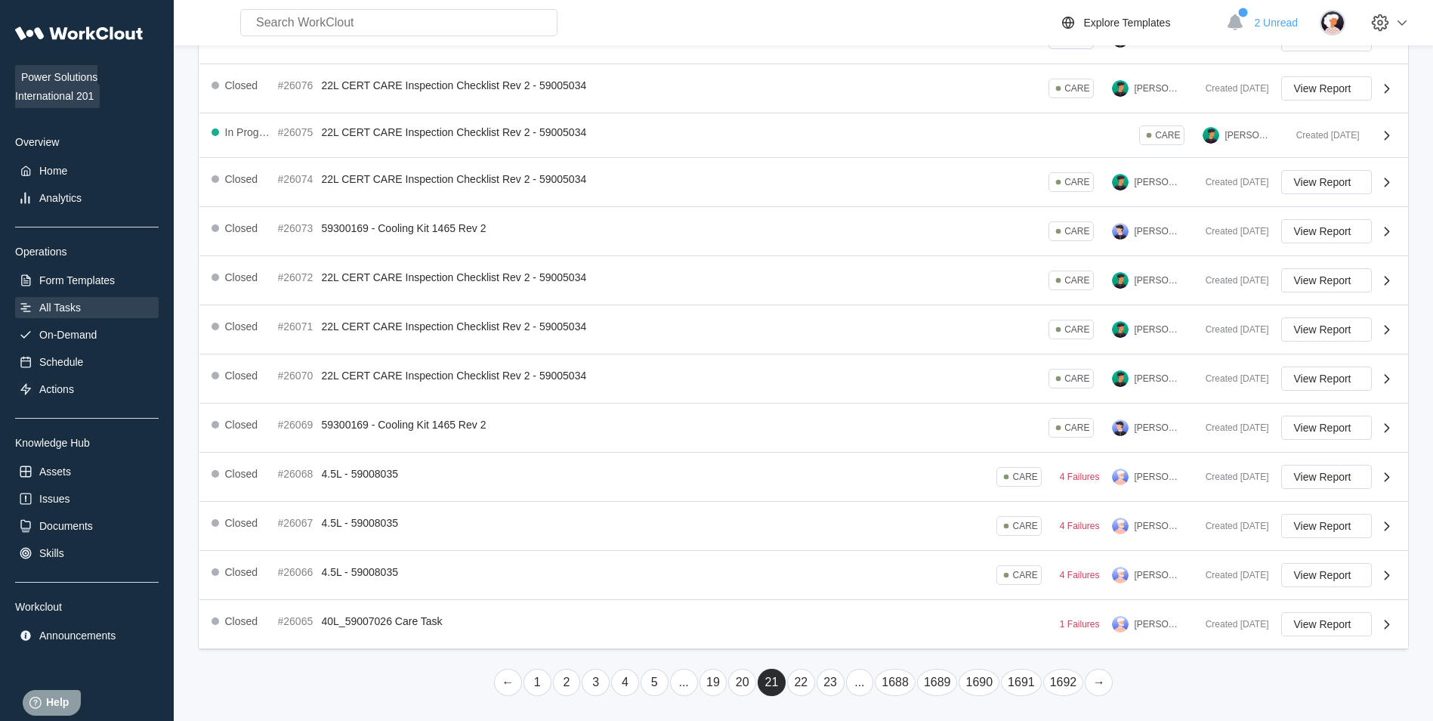
click at [745, 679] on link "20" at bounding box center [742, 681] width 28 height 27
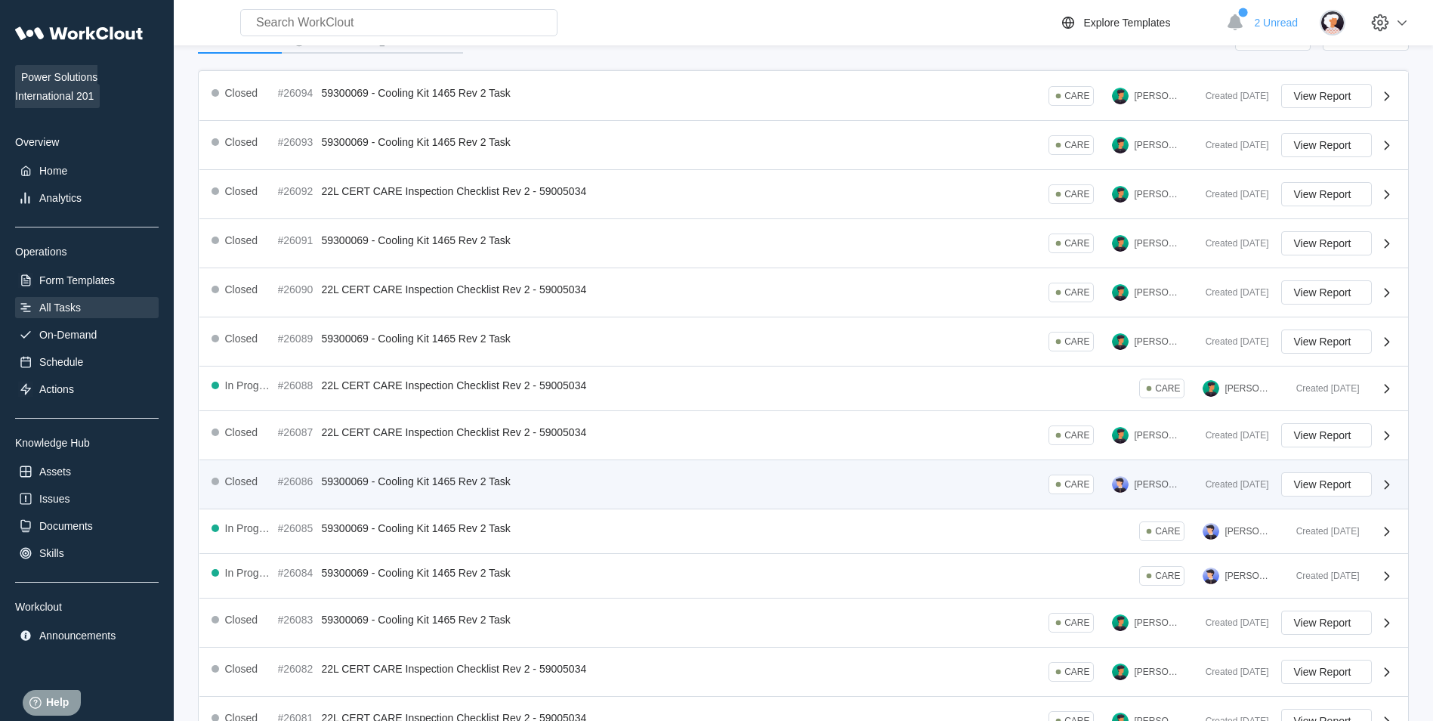
scroll to position [228, 0]
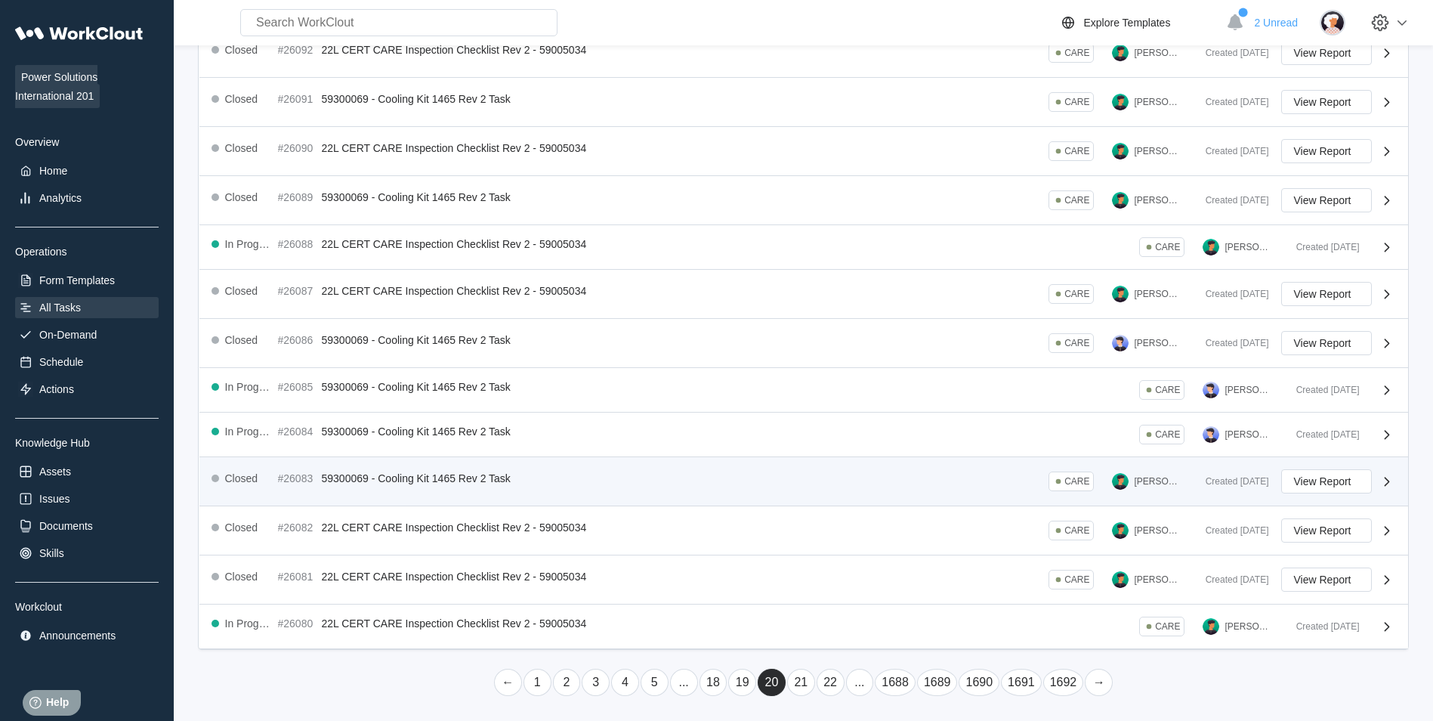
click at [957, 495] on div "Closed #26083 59300069 - Cooling Kit 1465 Rev 2 Task CARE [PERSON_NAME] Created…" at bounding box center [803, 481] width 1208 height 49
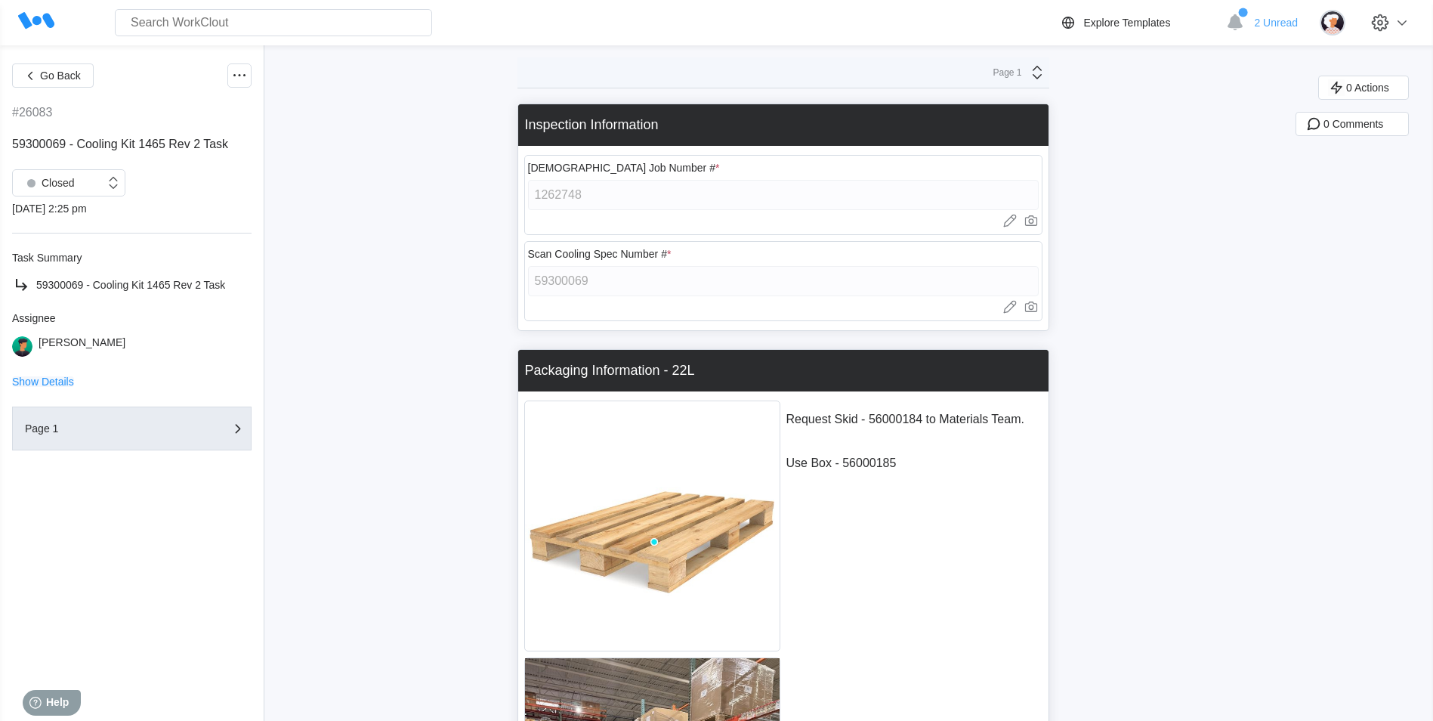
click at [45, 377] on span "Show Details" at bounding box center [43, 381] width 62 height 11
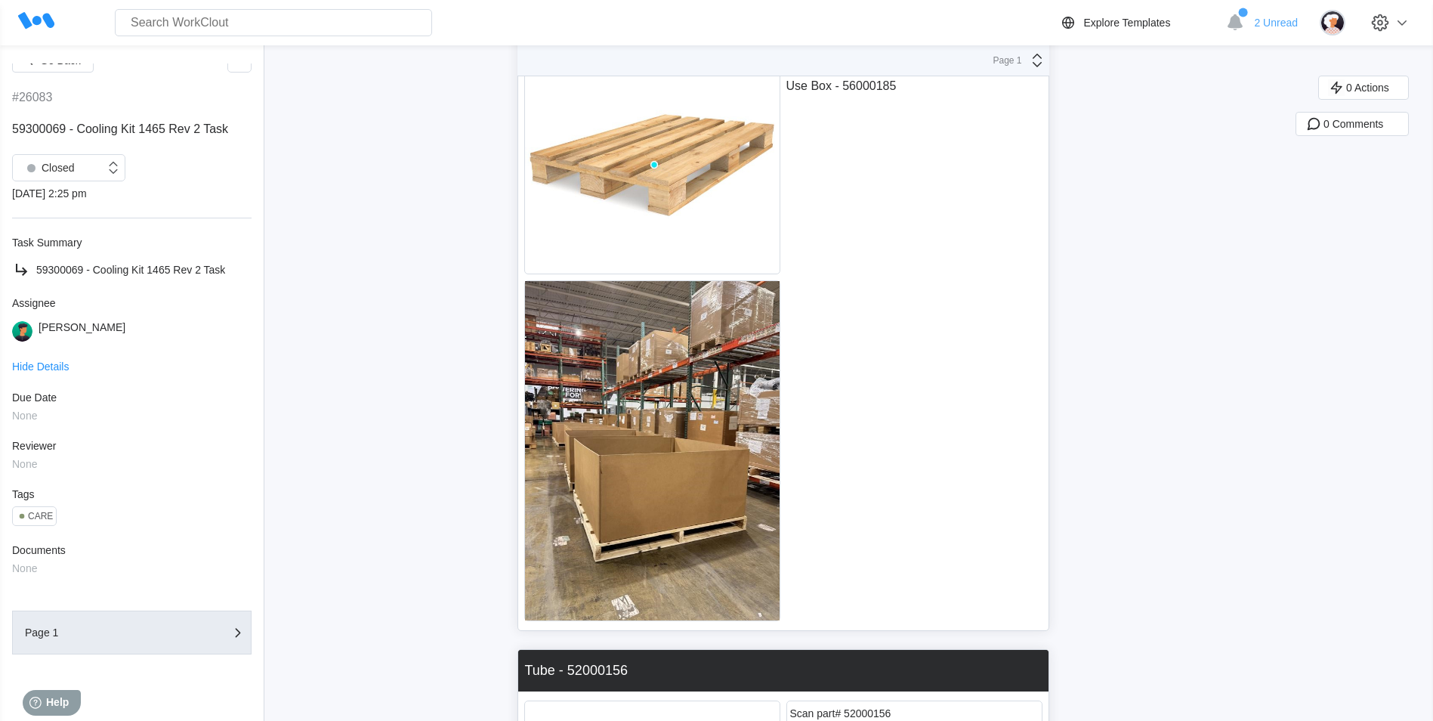
scroll to position [378, 0]
click at [177, 618] on button "Page 1" at bounding box center [131, 632] width 239 height 44
click at [191, 637] on div "button" at bounding box center [207, 632] width 63 height 18
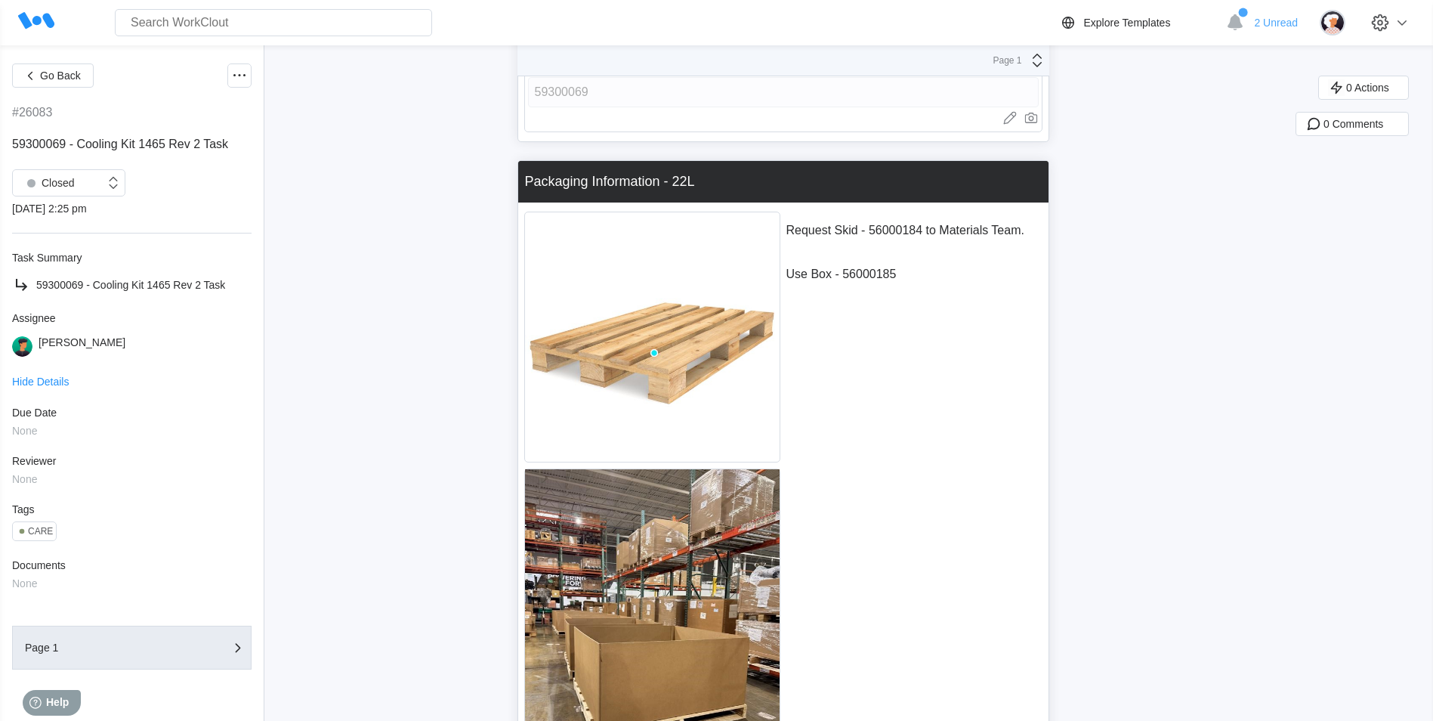
scroll to position [0, 0]
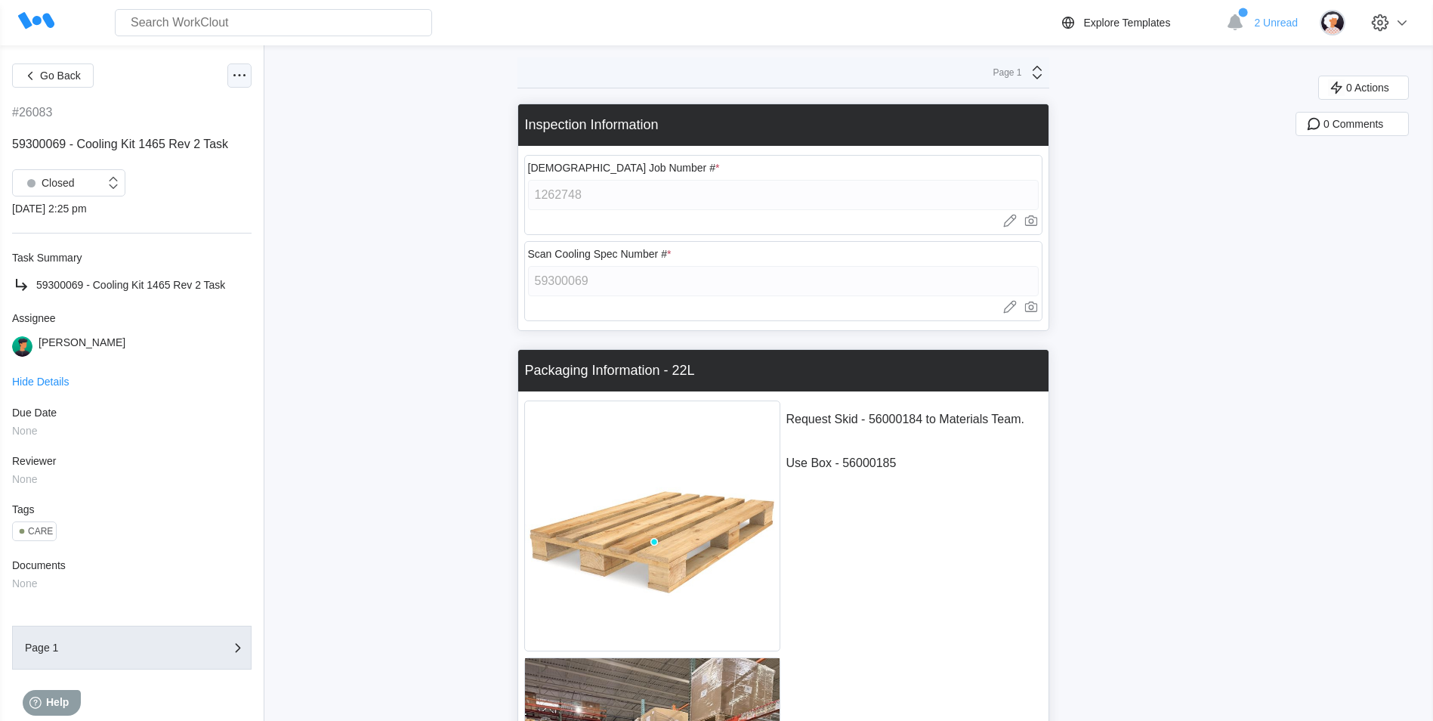
click at [238, 70] on div at bounding box center [239, 75] width 24 height 24
click at [156, 222] on div "View Report" at bounding box center [148, 221] width 57 height 12
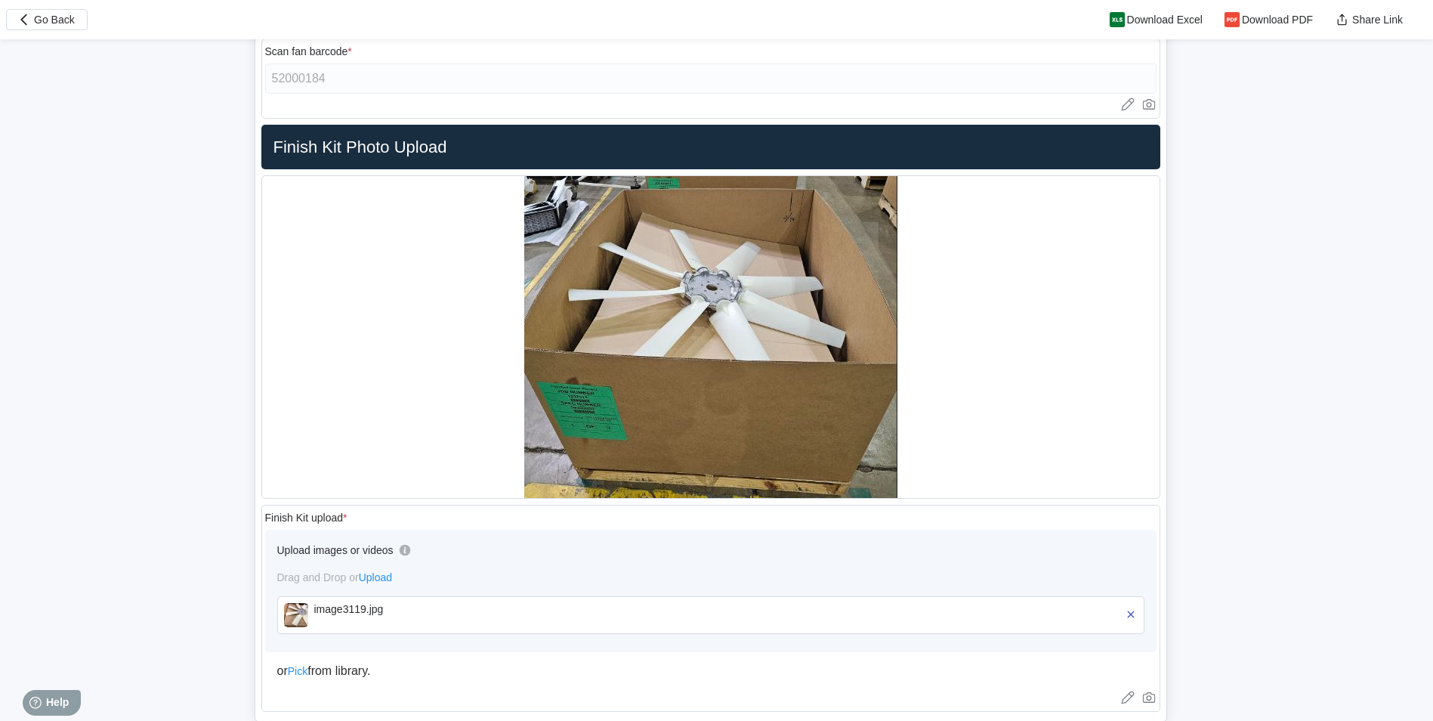
scroll to position [15664, 0]
